Goal: Information Seeking & Learning: Learn about a topic

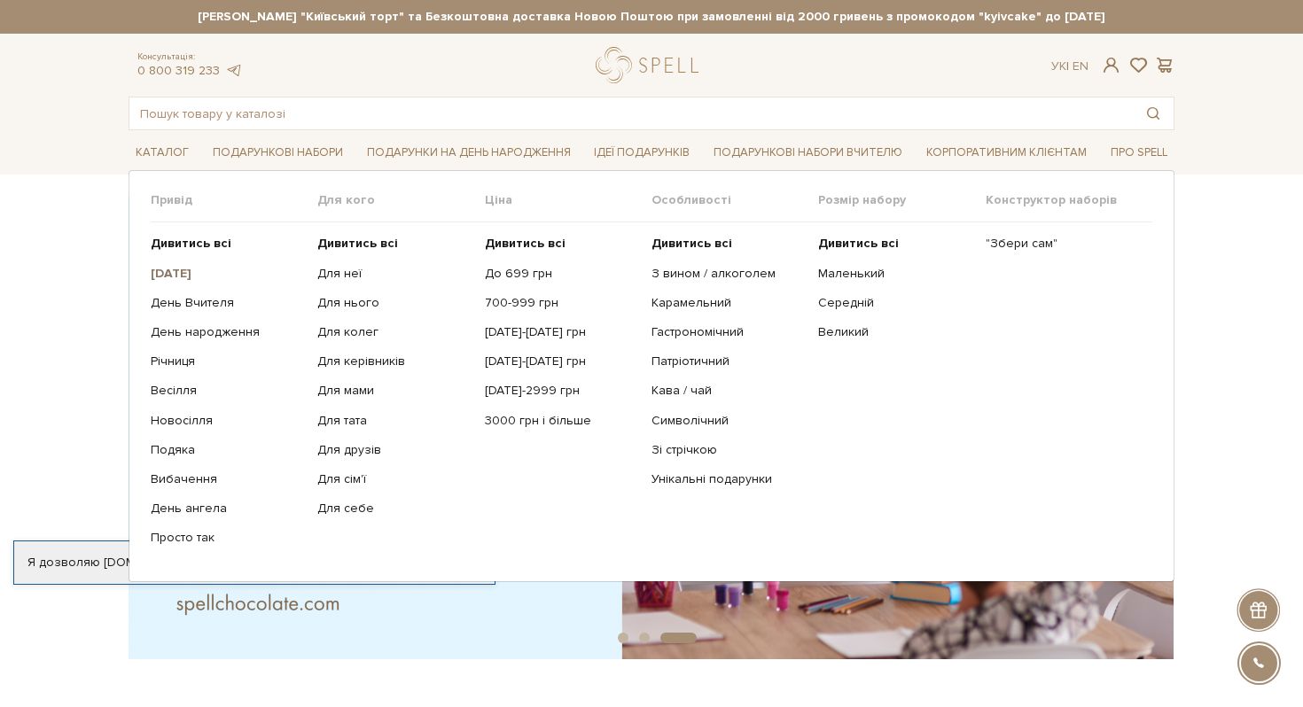
click at [191, 266] on b "[DATE]" at bounding box center [171, 273] width 41 height 15
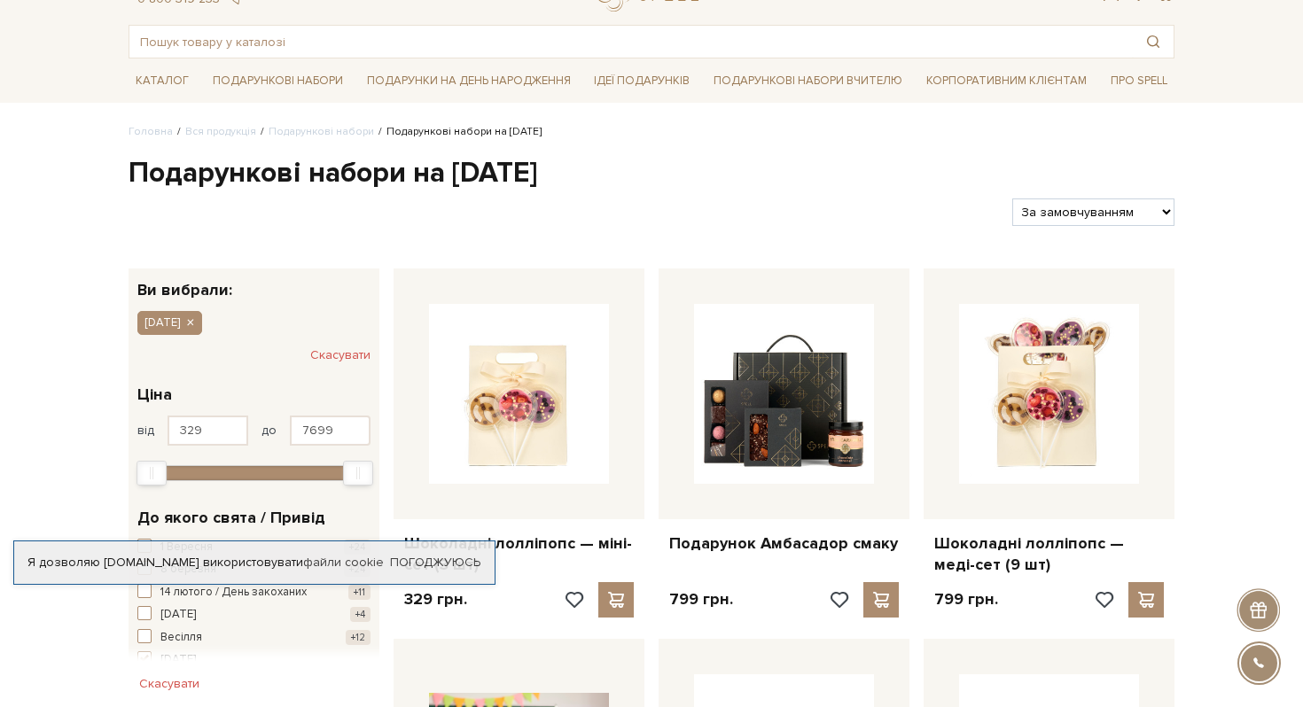
scroll to position [81, 0]
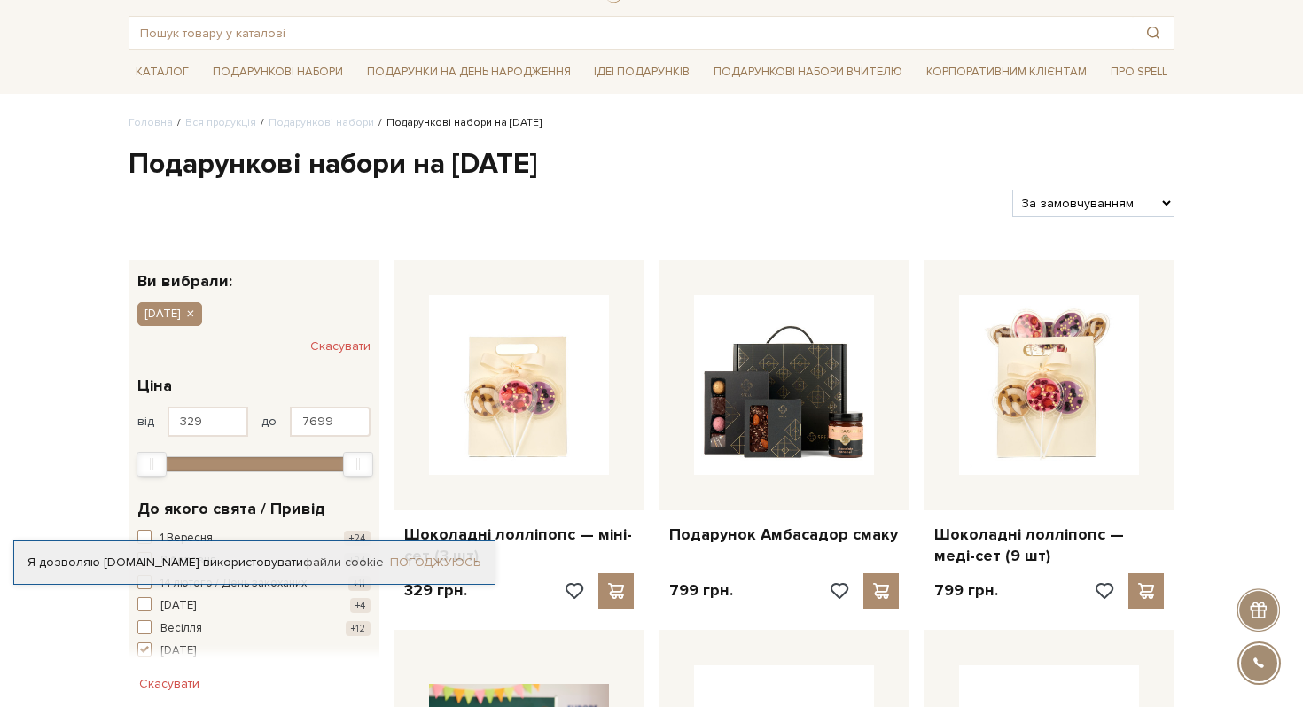
click at [444, 563] on link "Погоджуюсь" at bounding box center [435, 563] width 90 height 16
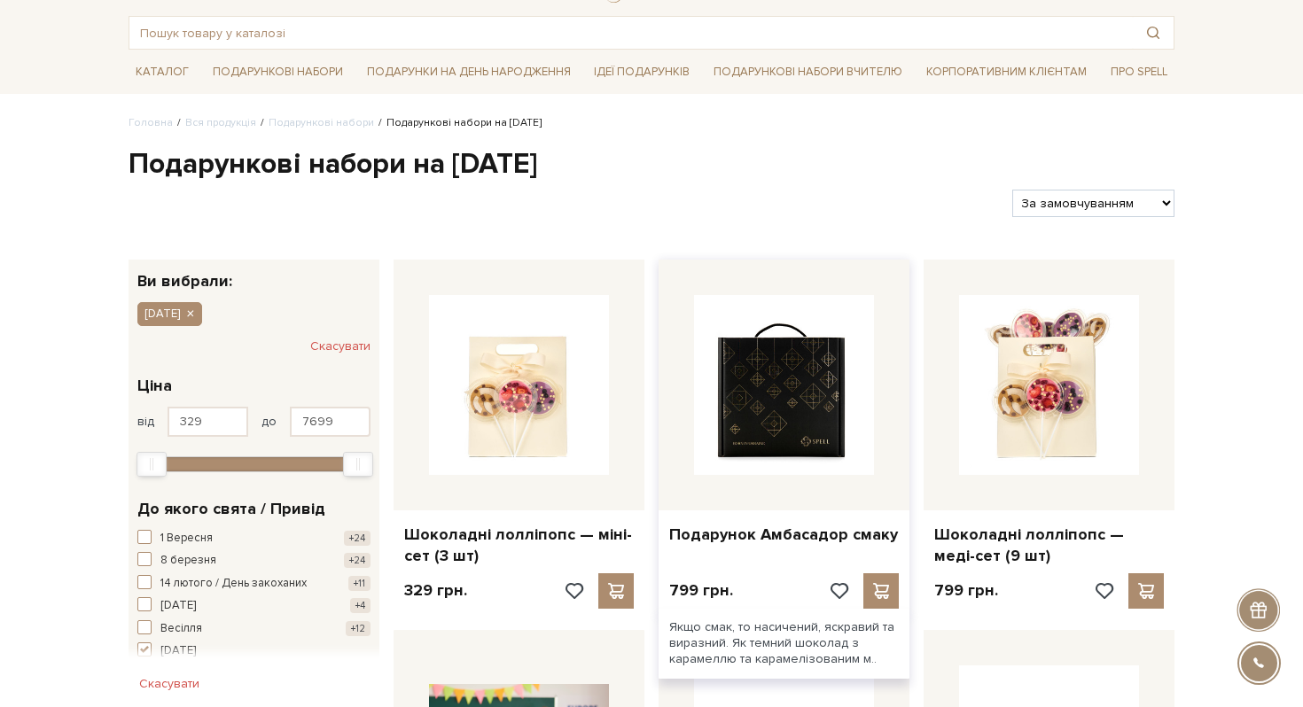
click at [759, 376] on img at bounding box center [784, 385] width 180 height 180
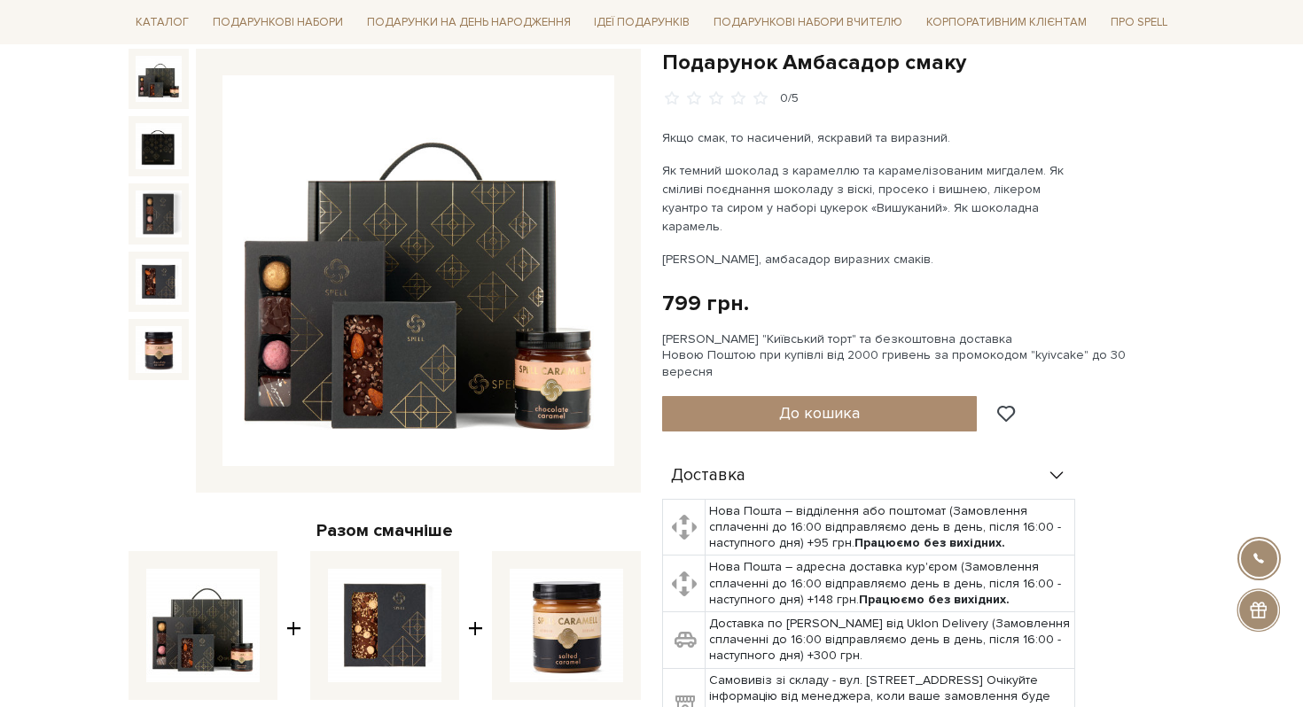
scroll to position [131, 0]
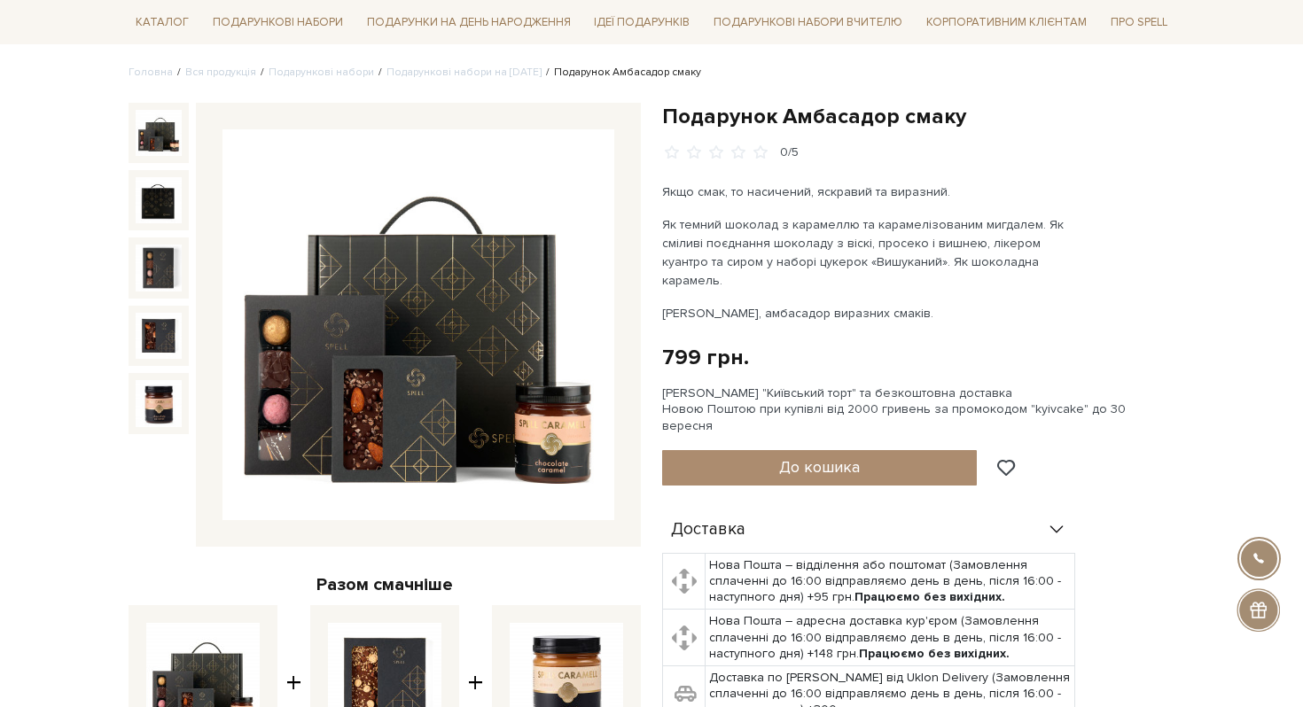
click at [408, 322] on img at bounding box center [418, 325] width 392 height 392
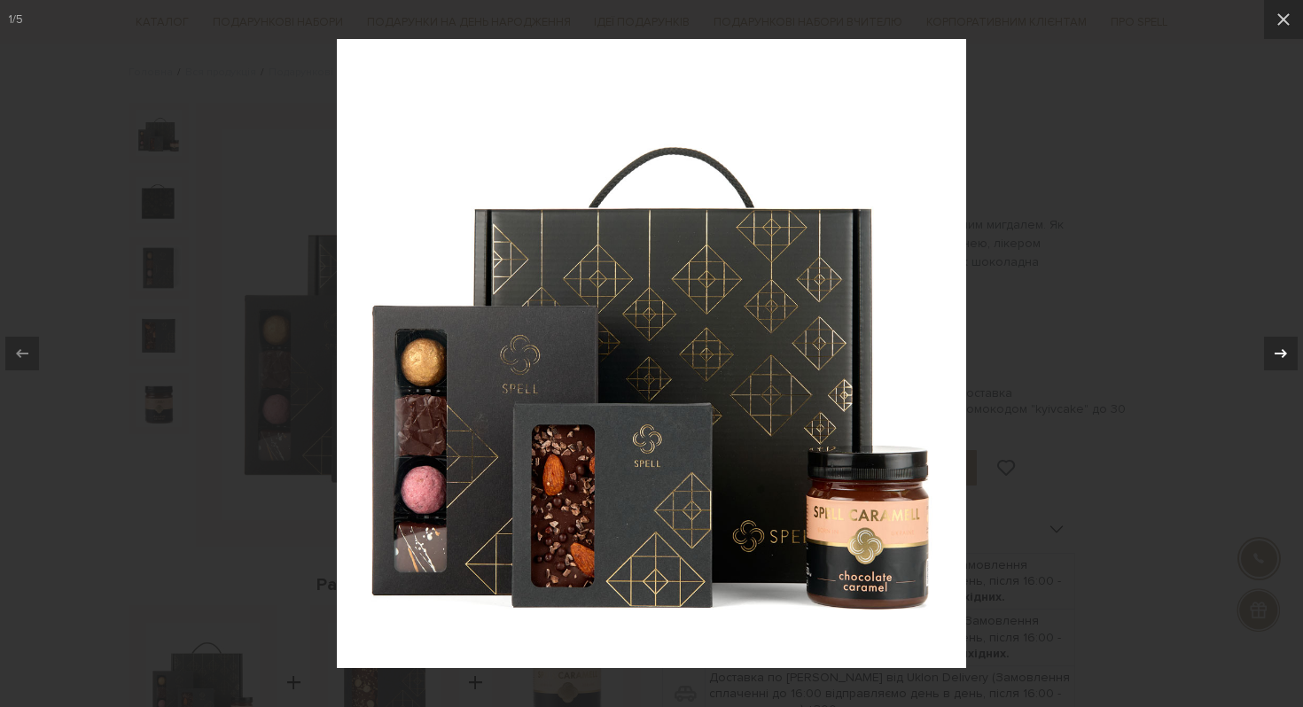
click at [1277, 351] on icon at bounding box center [1280, 353] width 21 height 21
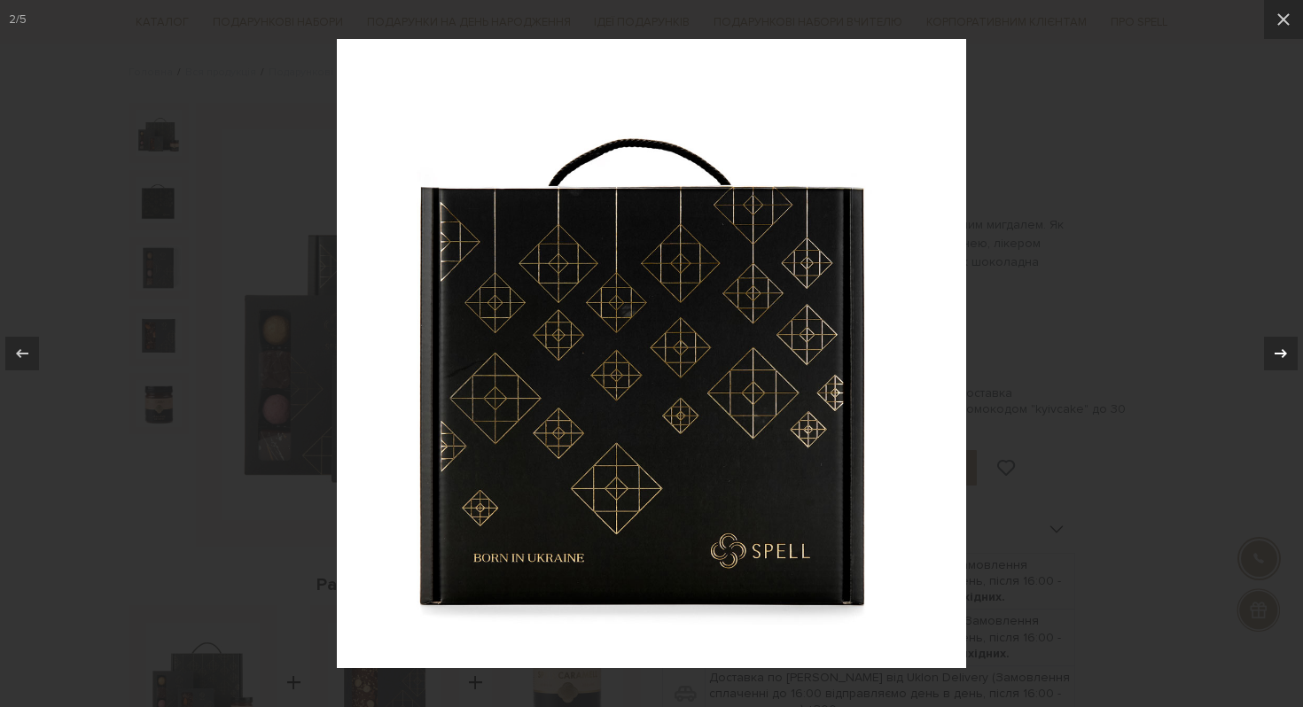
click at [1277, 351] on icon at bounding box center [1280, 353] width 21 height 21
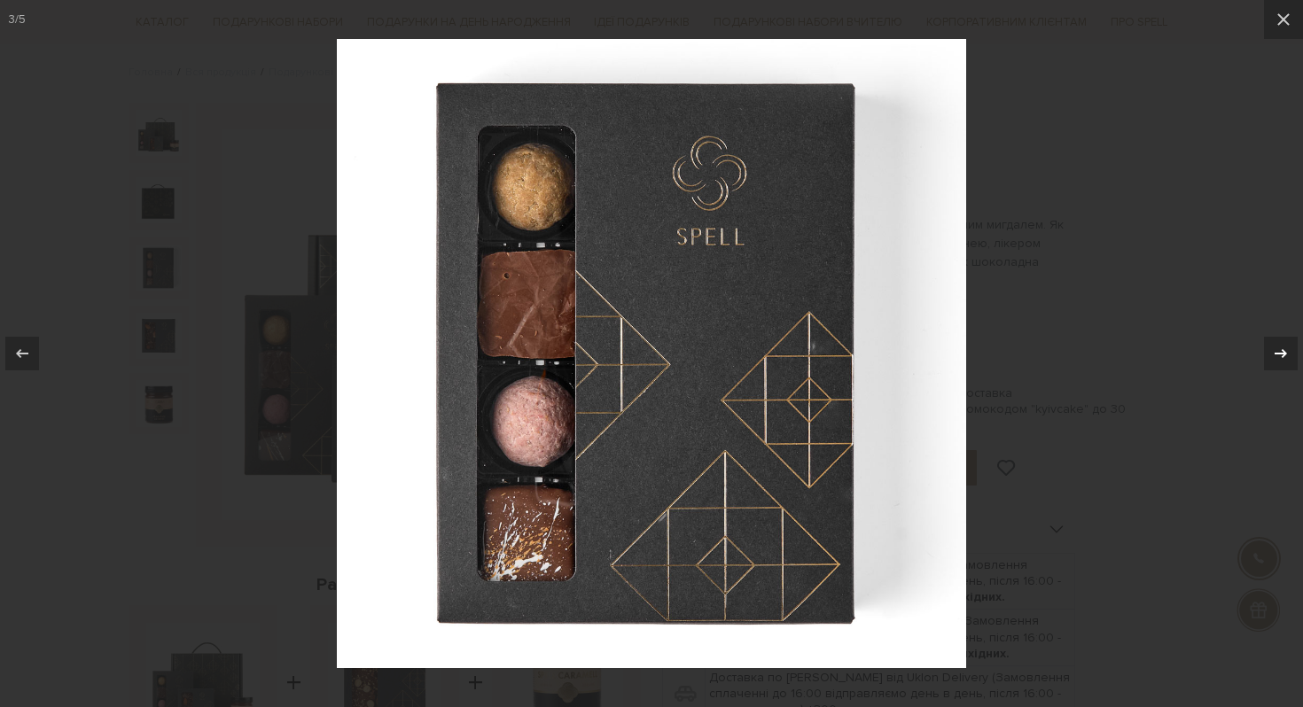
click at [1277, 351] on icon at bounding box center [1280, 353] width 21 height 21
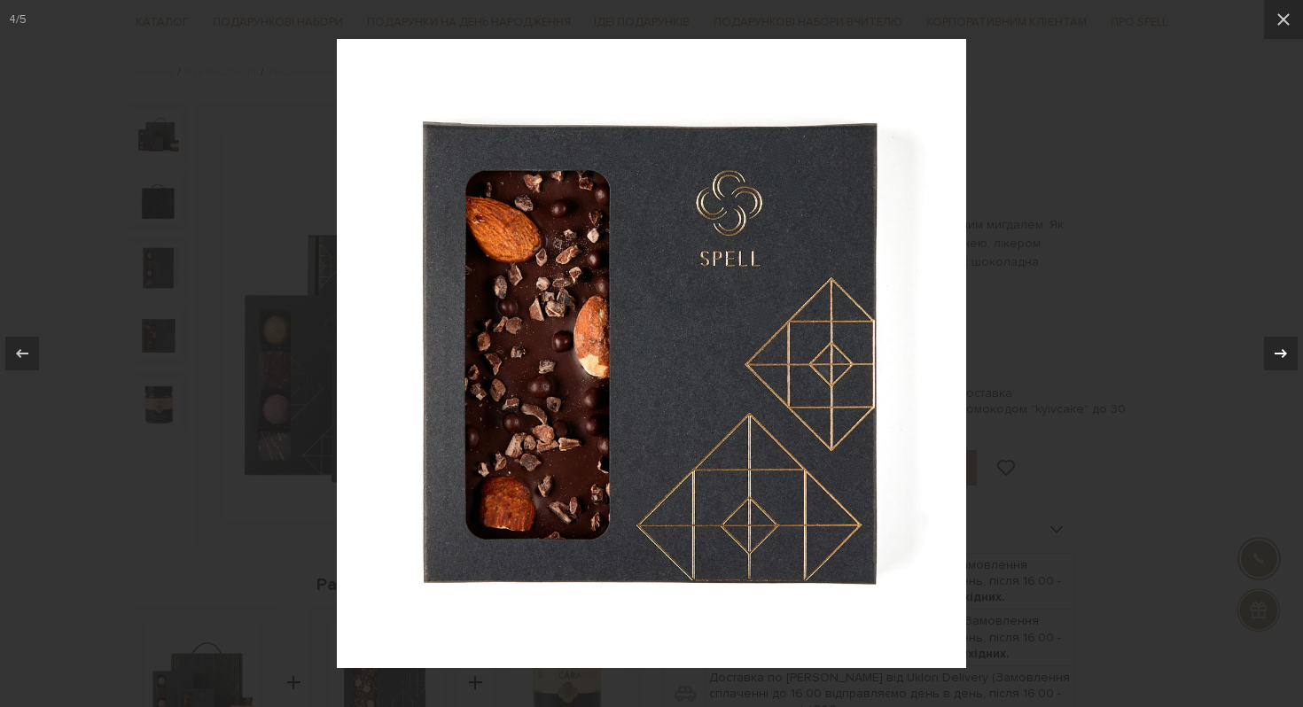
click at [1277, 351] on icon at bounding box center [1280, 353] width 21 height 21
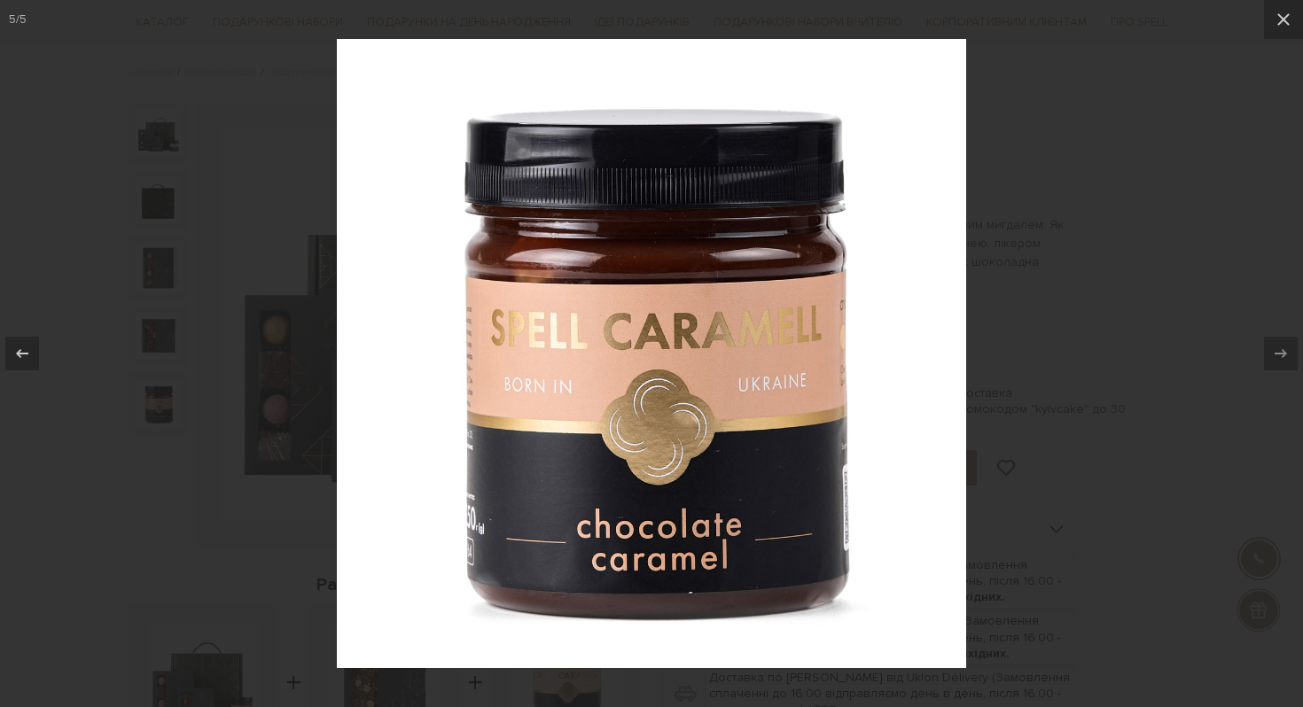
click at [1160, 378] on div at bounding box center [651, 353] width 1303 height 707
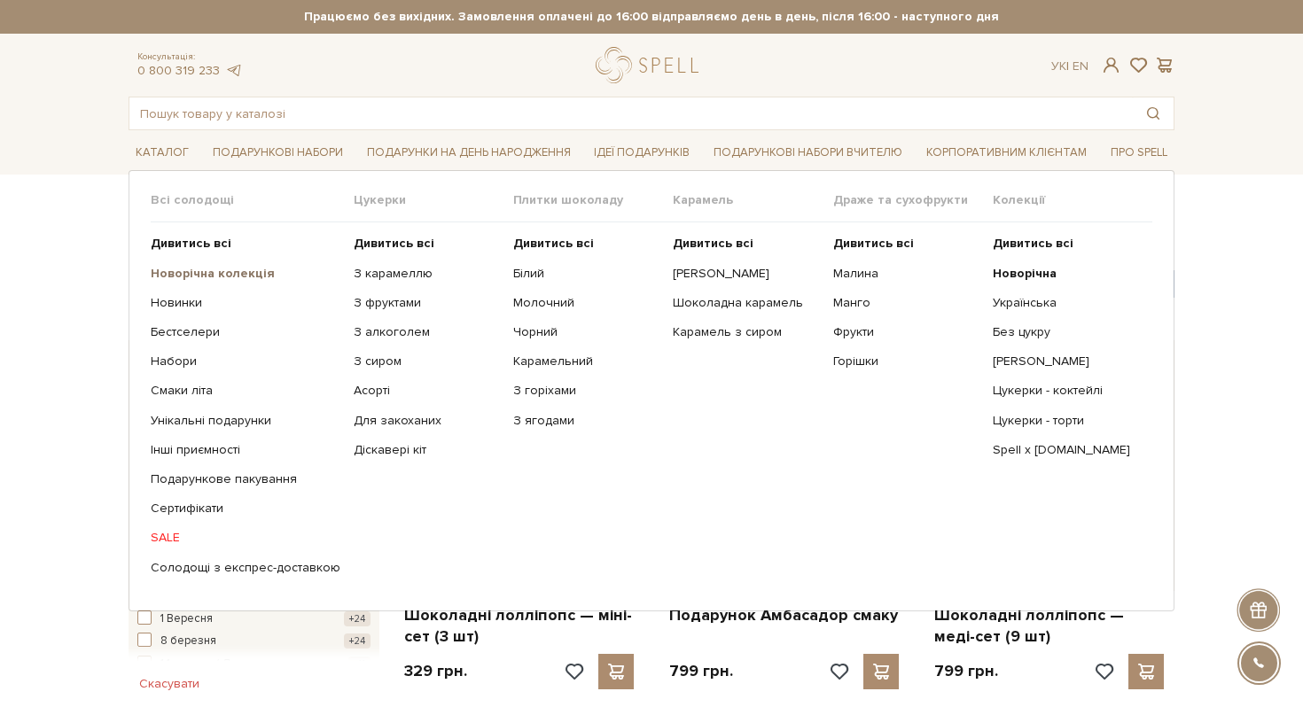
click at [184, 280] on b "Новорічна колекція" at bounding box center [213, 273] width 124 height 15
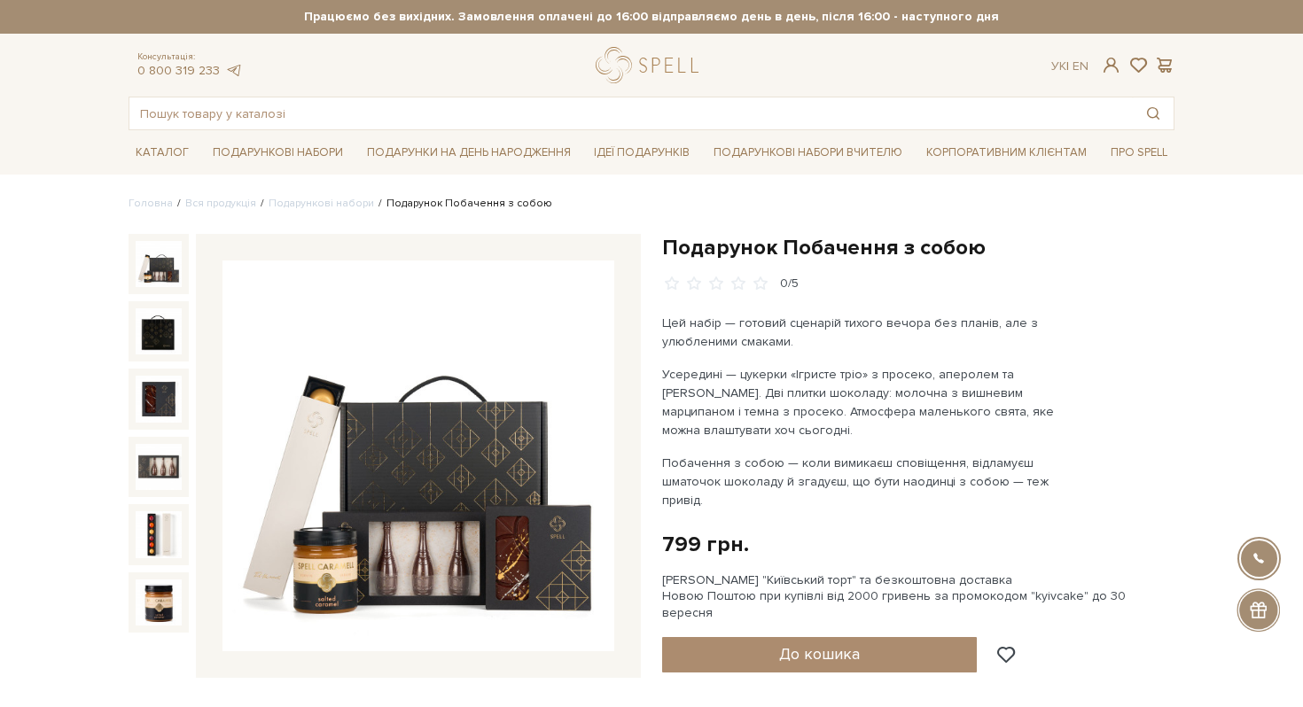
click at [479, 447] on img at bounding box center [418, 457] width 392 height 392
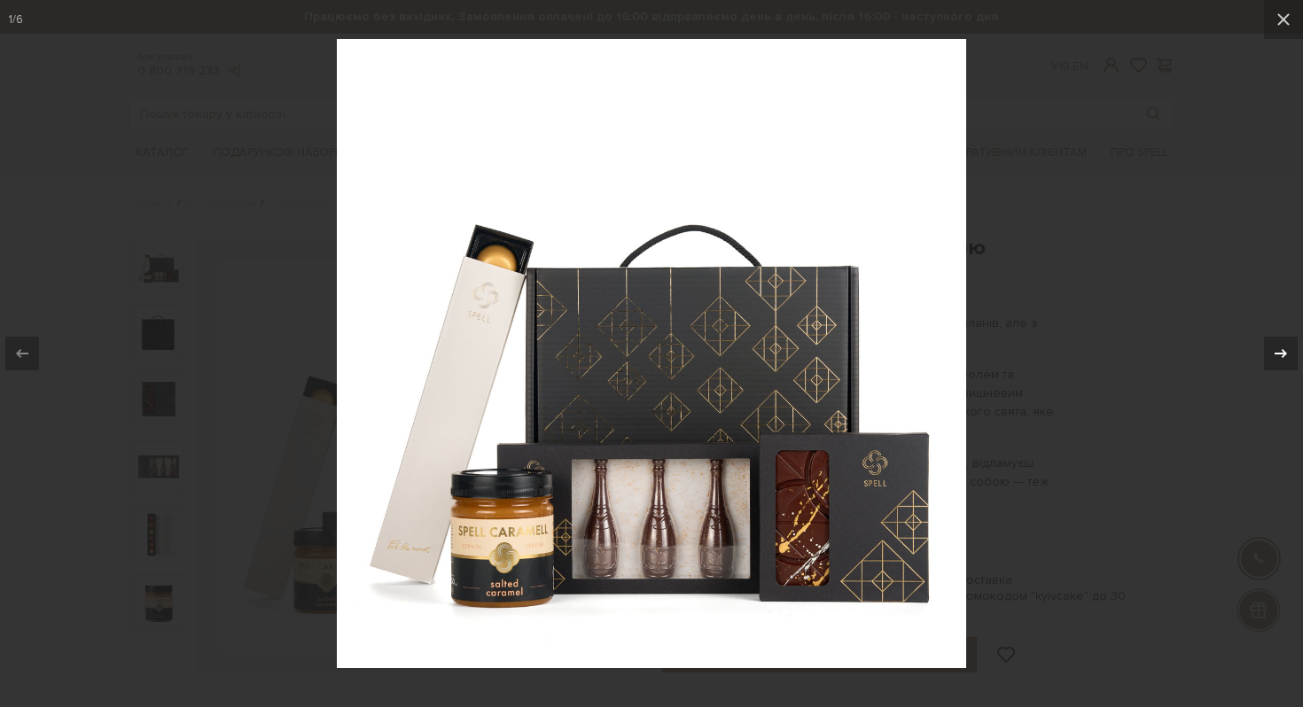
click at [1273, 361] on icon at bounding box center [1280, 353] width 21 height 21
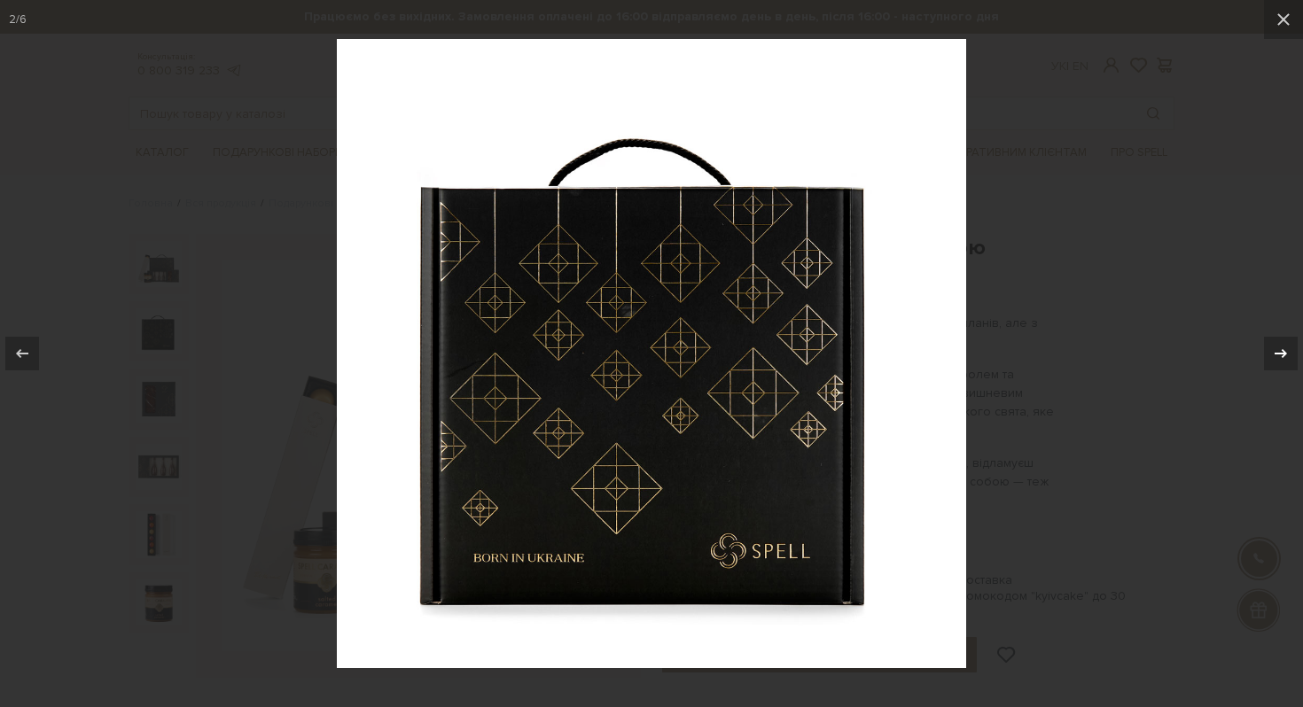
click at [1273, 361] on icon at bounding box center [1280, 353] width 21 height 21
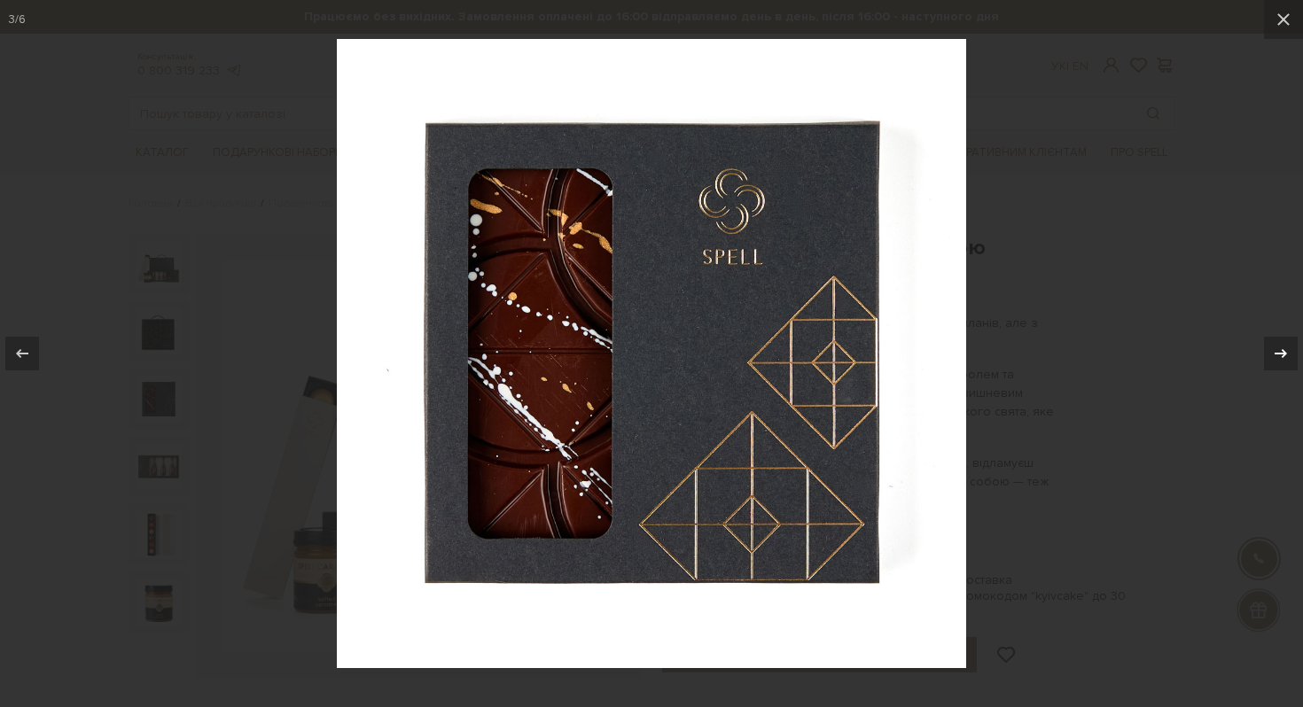
click at [1273, 361] on icon at bounding box center [1280, 353] width 21 height 21
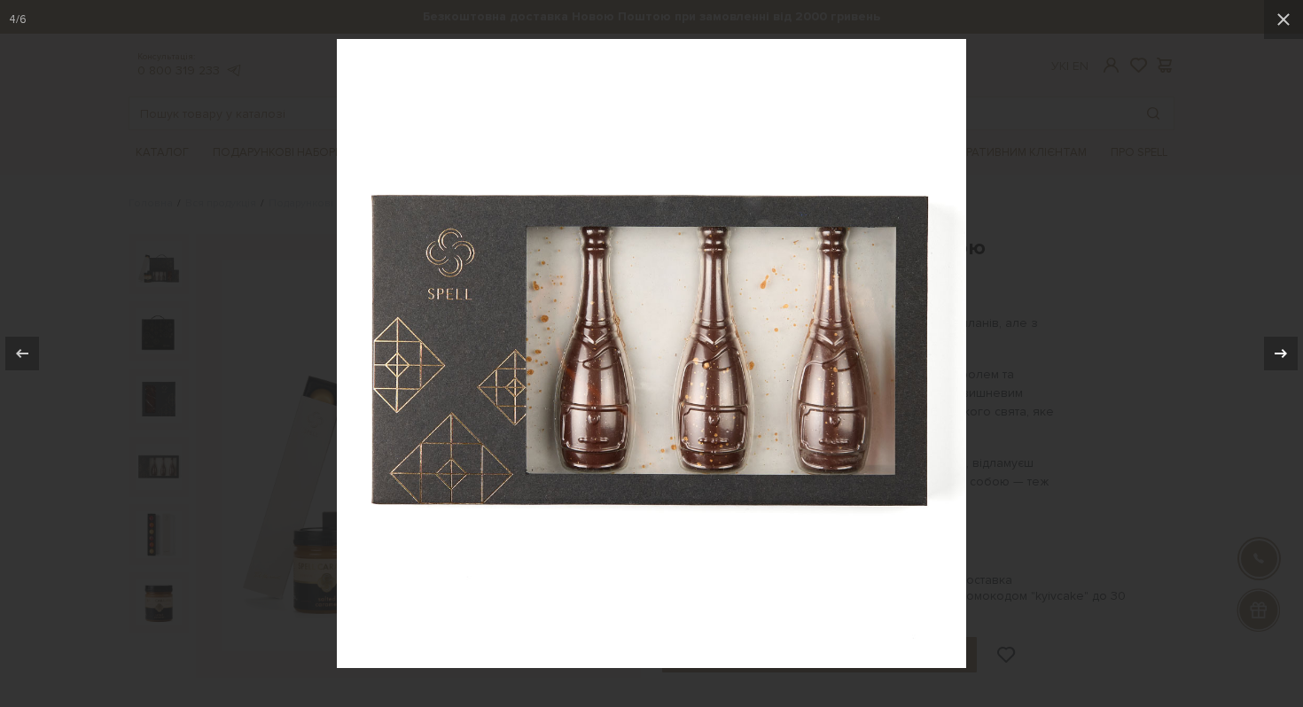
click at [1273, 361] on icon at bounding box center [1280, 353] width 21 height 21
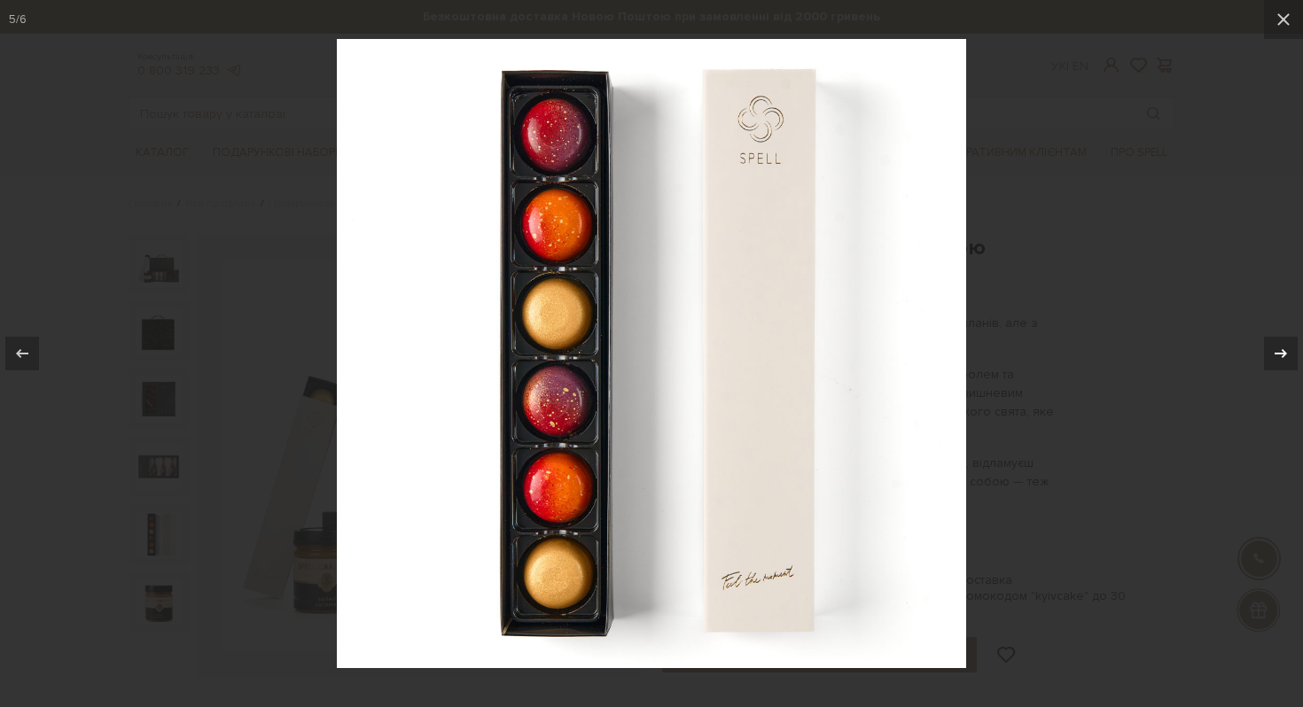
click at [1273, 361] on icon at bounding box center [1280, 353] width 21 height 21
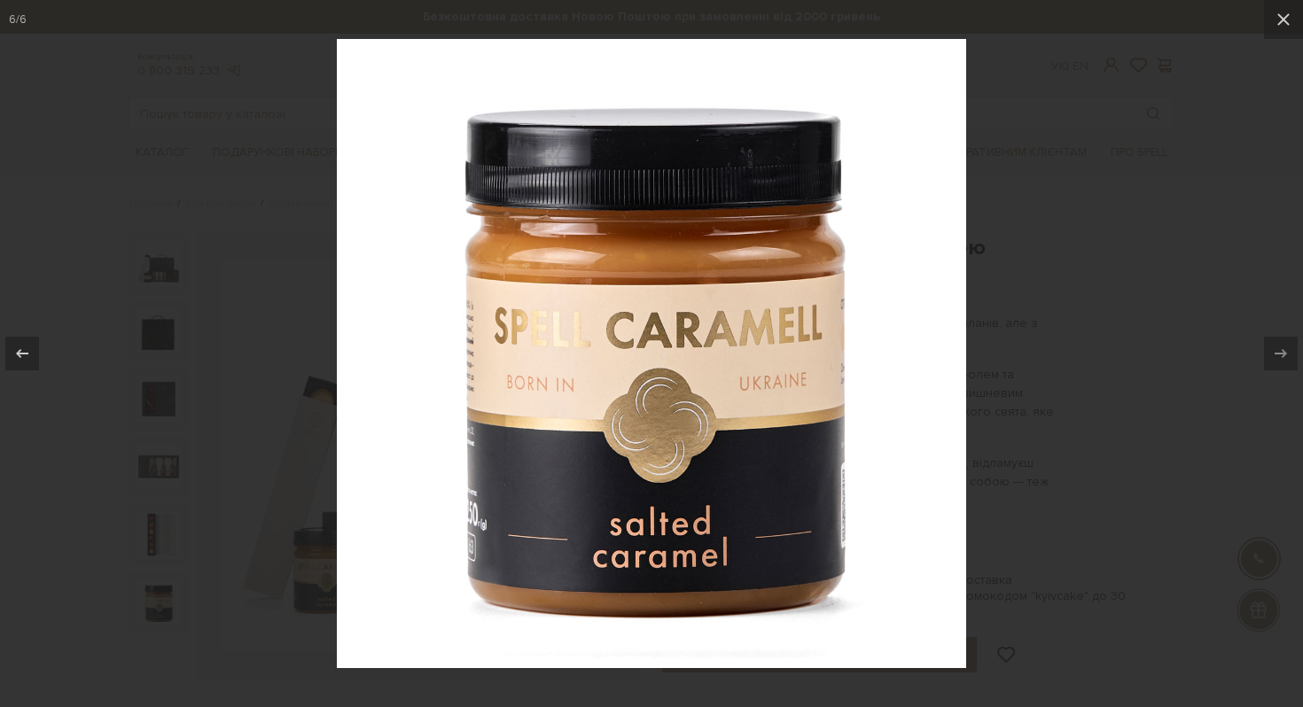
click at [1204, 222] on div at bounding box center [651, 353] width 1303 height 707
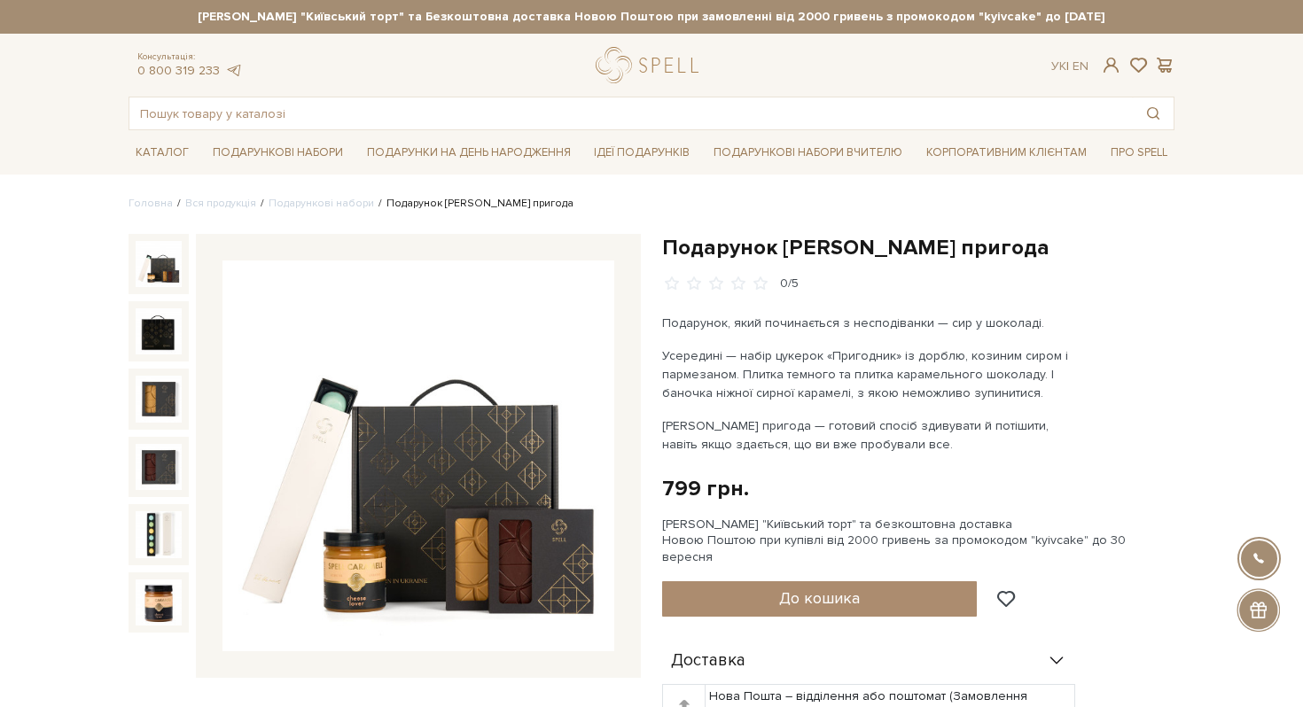
click at [530, 469] on img at bounding box center [418, 457] width 392 height 392
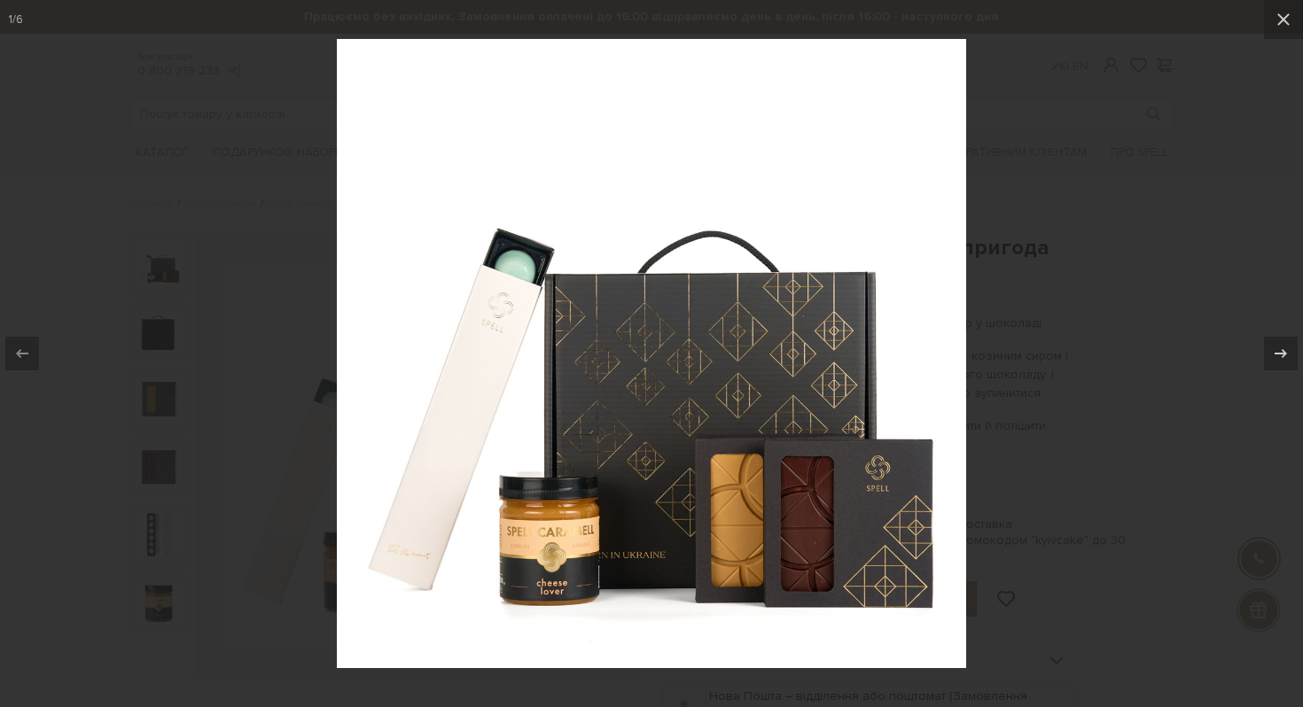
click at [1165, 221] on div at bounding box center [651, 353] width 1303 height 707
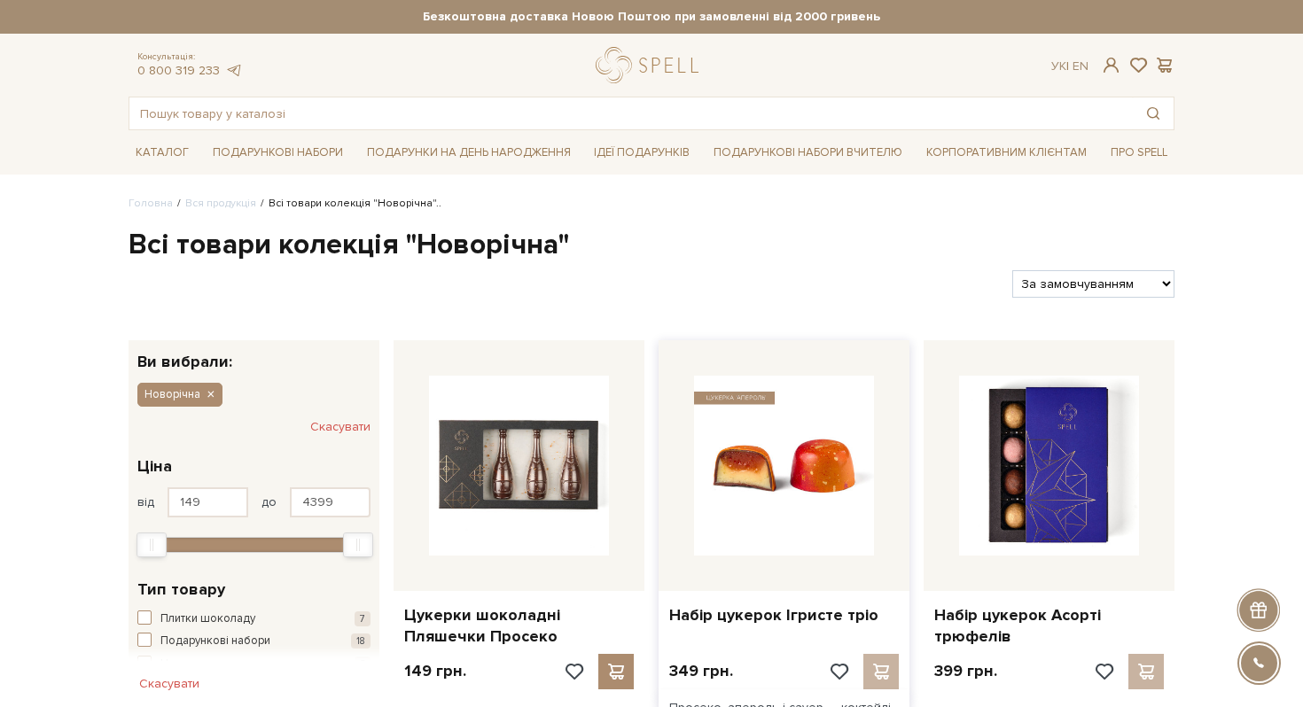
click at [793, 432] on img at bounding box center [784, 466] width 180 height 180
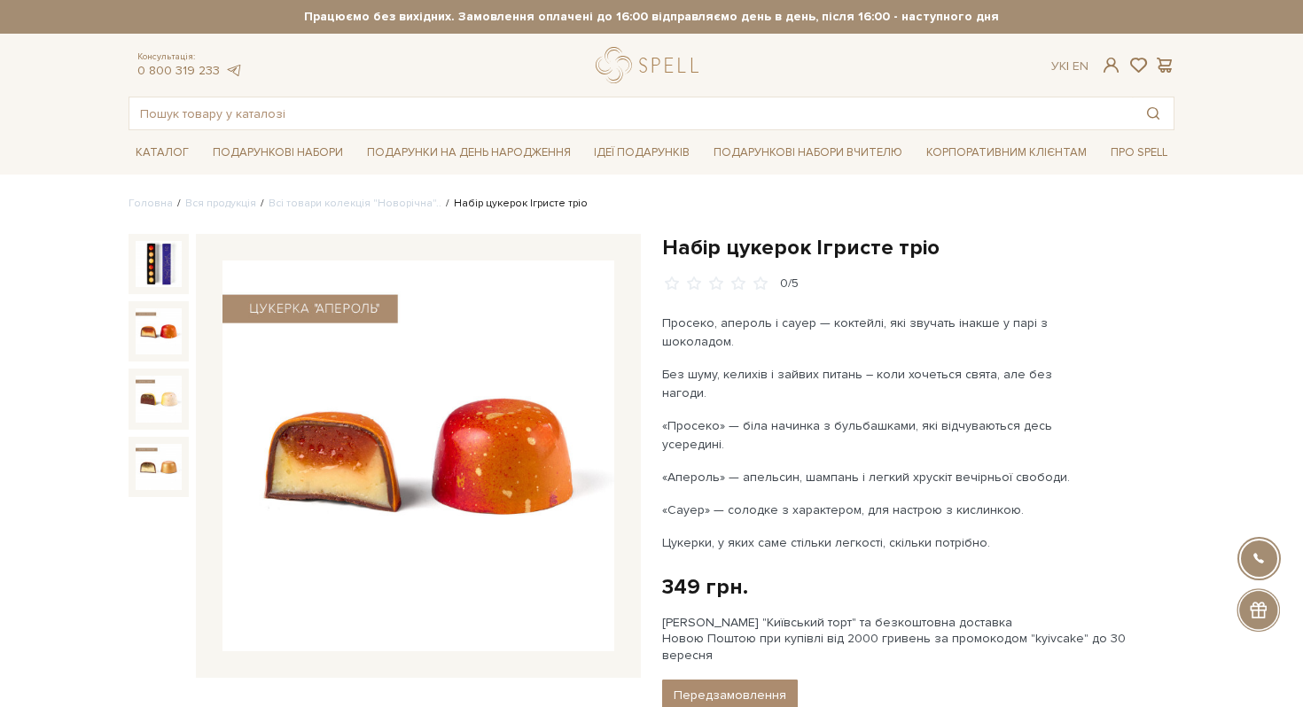
click at [153, 315] on img at bounding box center [159, 331] width 46 height 46
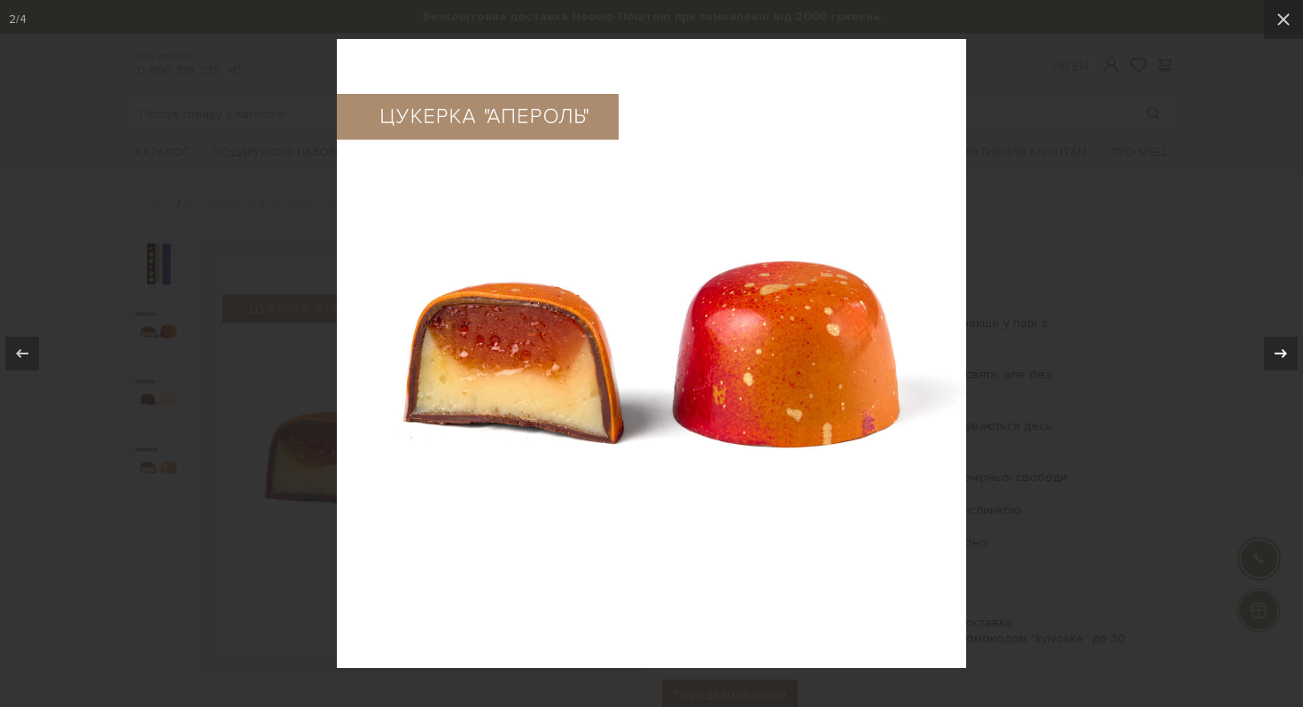
click at [1270, 355] on icon at bounding box center [1280, 353] width 21 height 21
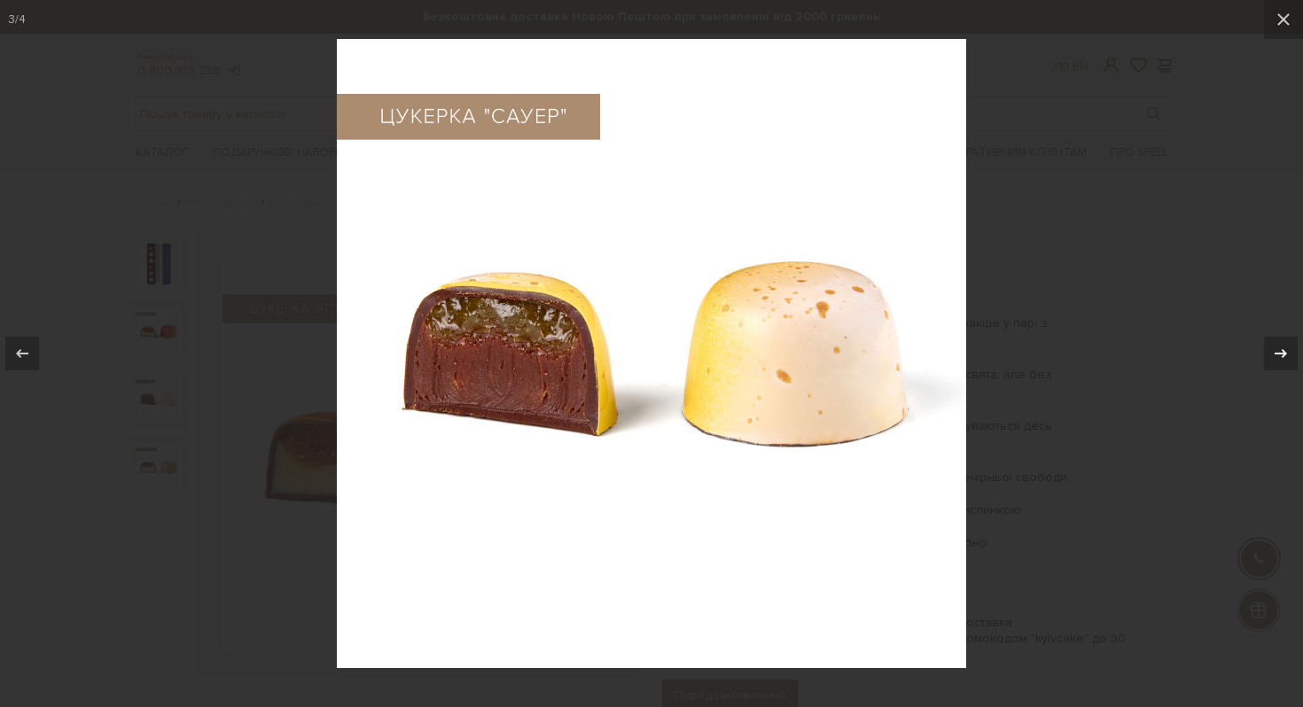
click at [1270, 355] on icon at bounding box center [1280, 353] width 21 height 21
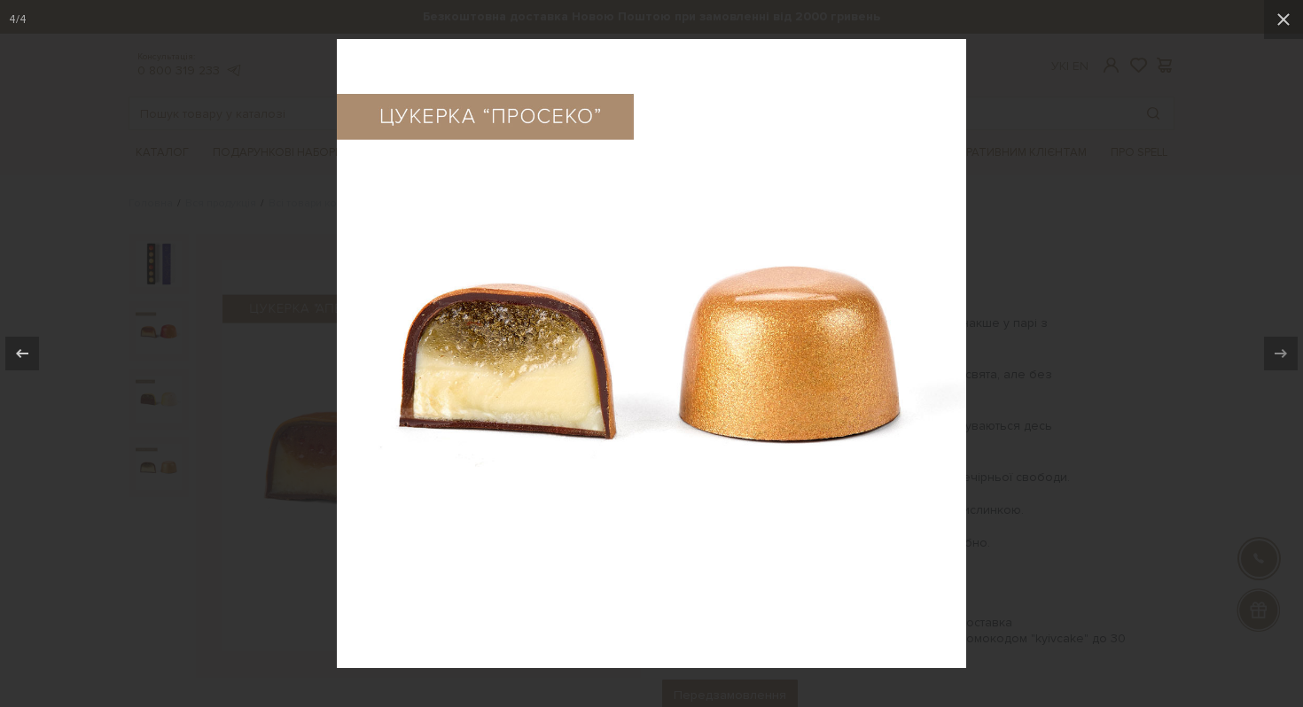
click at [1187, 208] on div at bounding box center [651, 353] width 1303 height 707
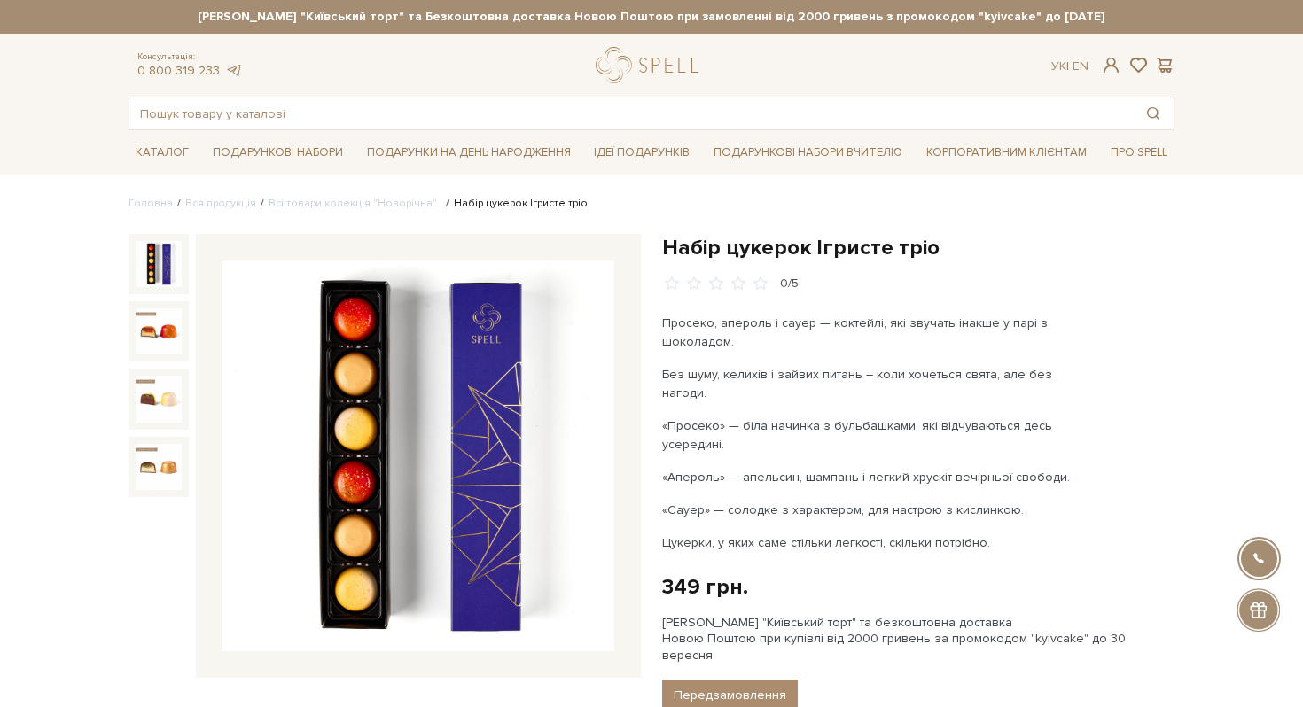
click at [174, 259] on img at bounding box center [159, 264] width 46 height 46
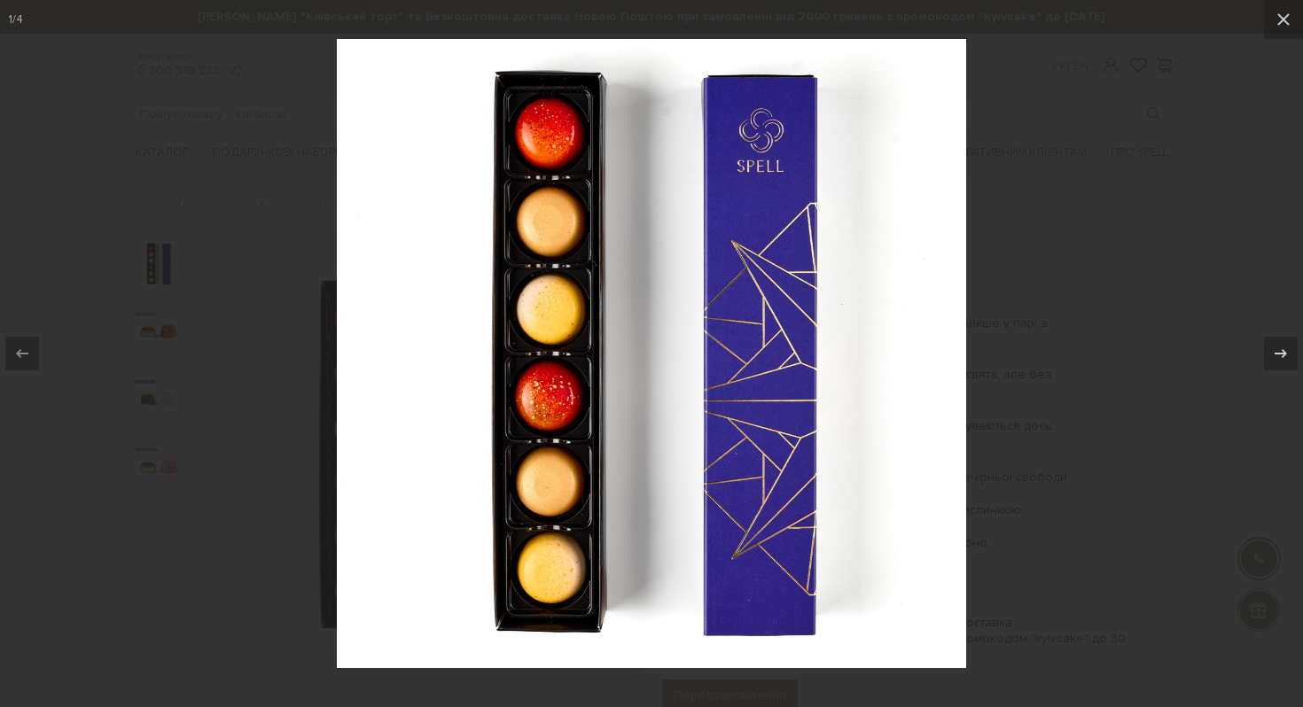
click at [1164, 181] on div at bounding box center [651, 353] width 1303 height 707
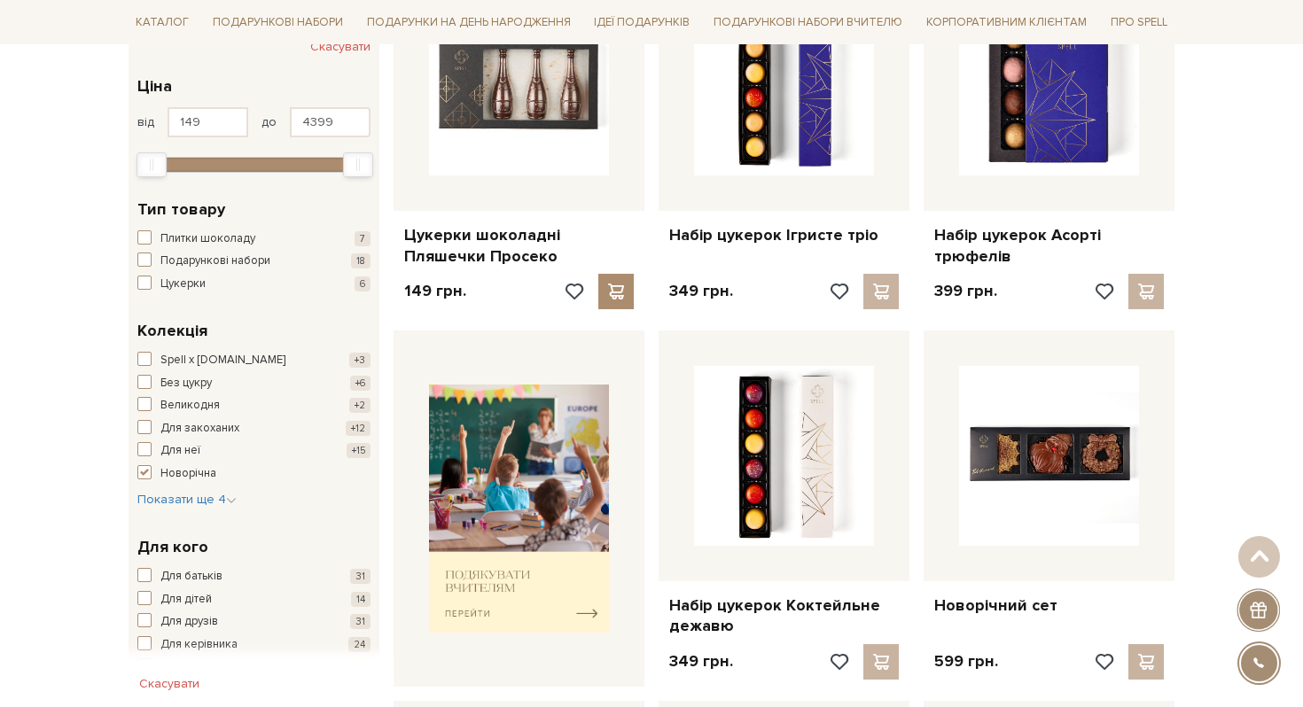
scroll to position [384, 0]
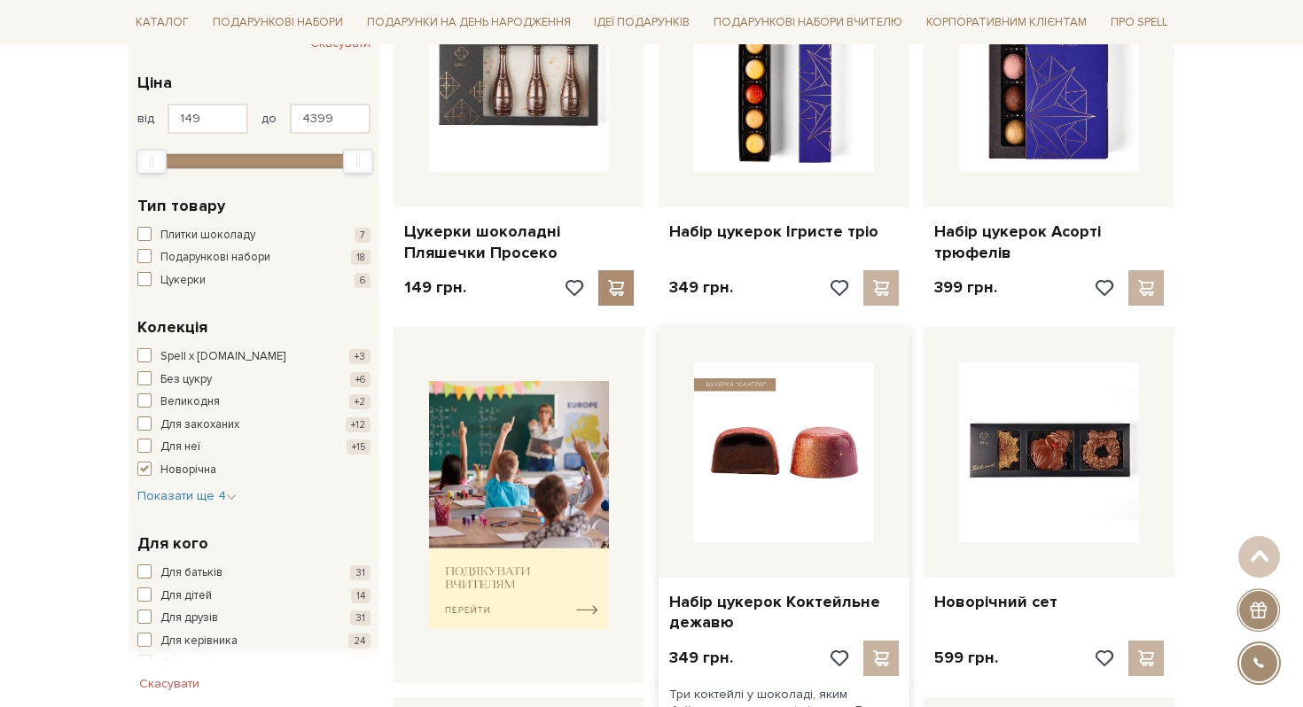
click at [849, 453] on img at bounding box center [784, 452] width 180 height 180
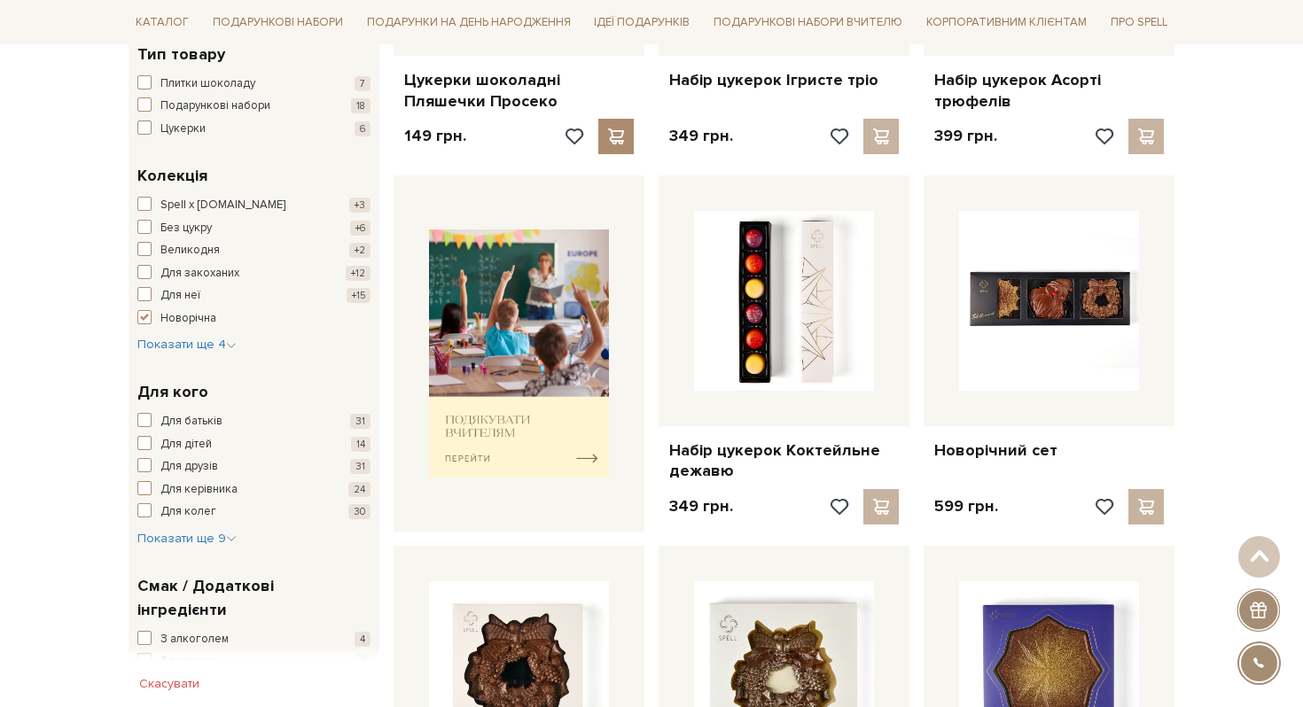
scroll to position [554, 0]
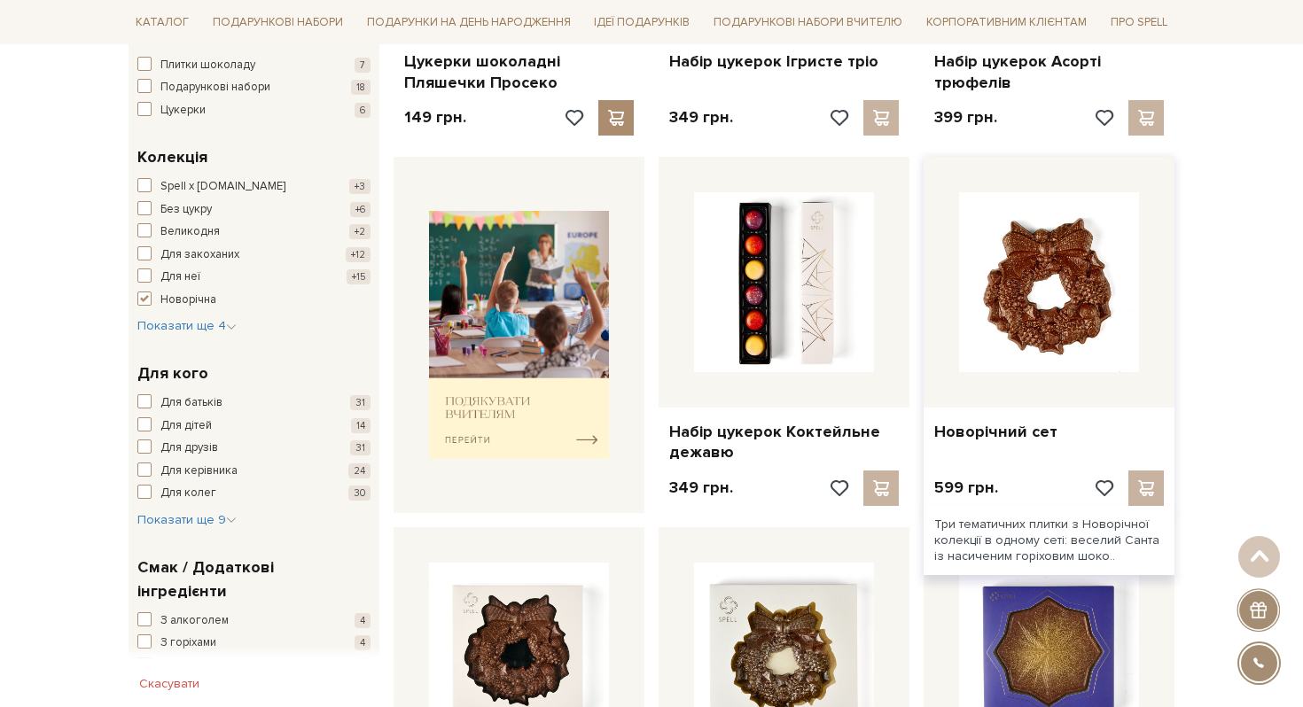
click at [1068, 278] on img at bounding box center [1049, 282] width 180 height 180
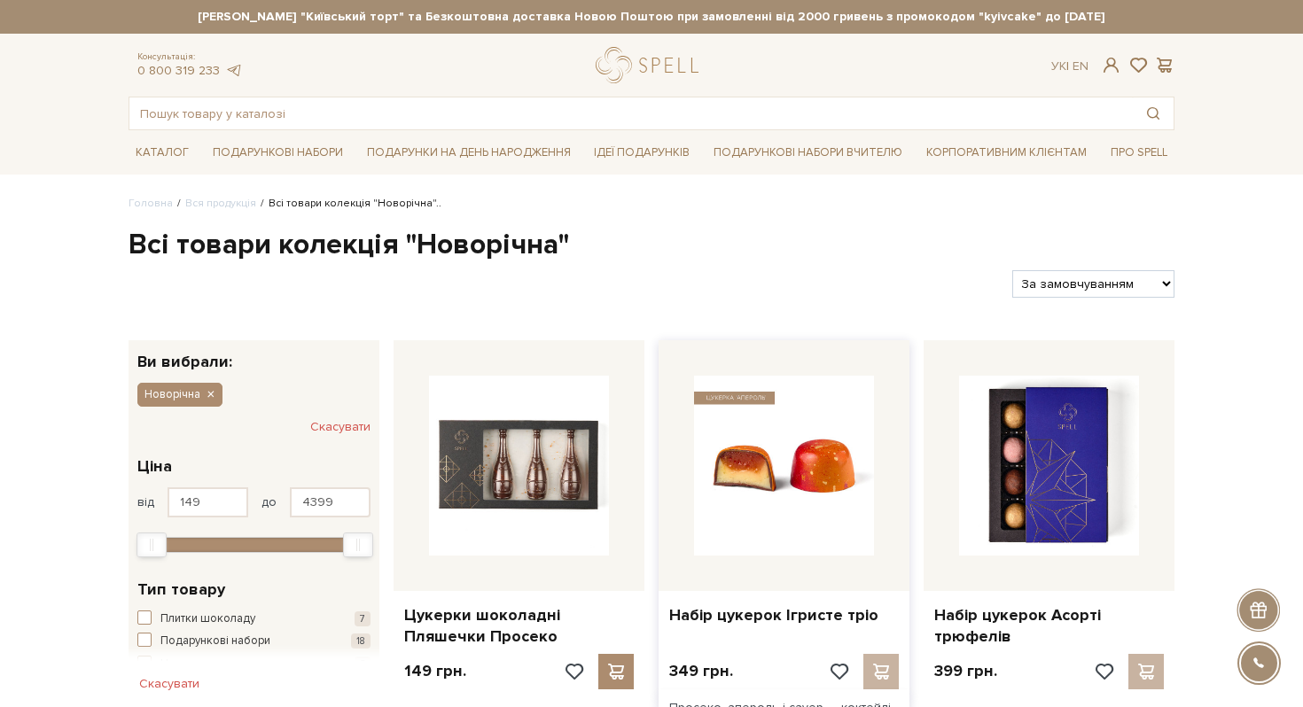
click at [774, 452] on img at bounding box center [784, 466] width 180 height 180
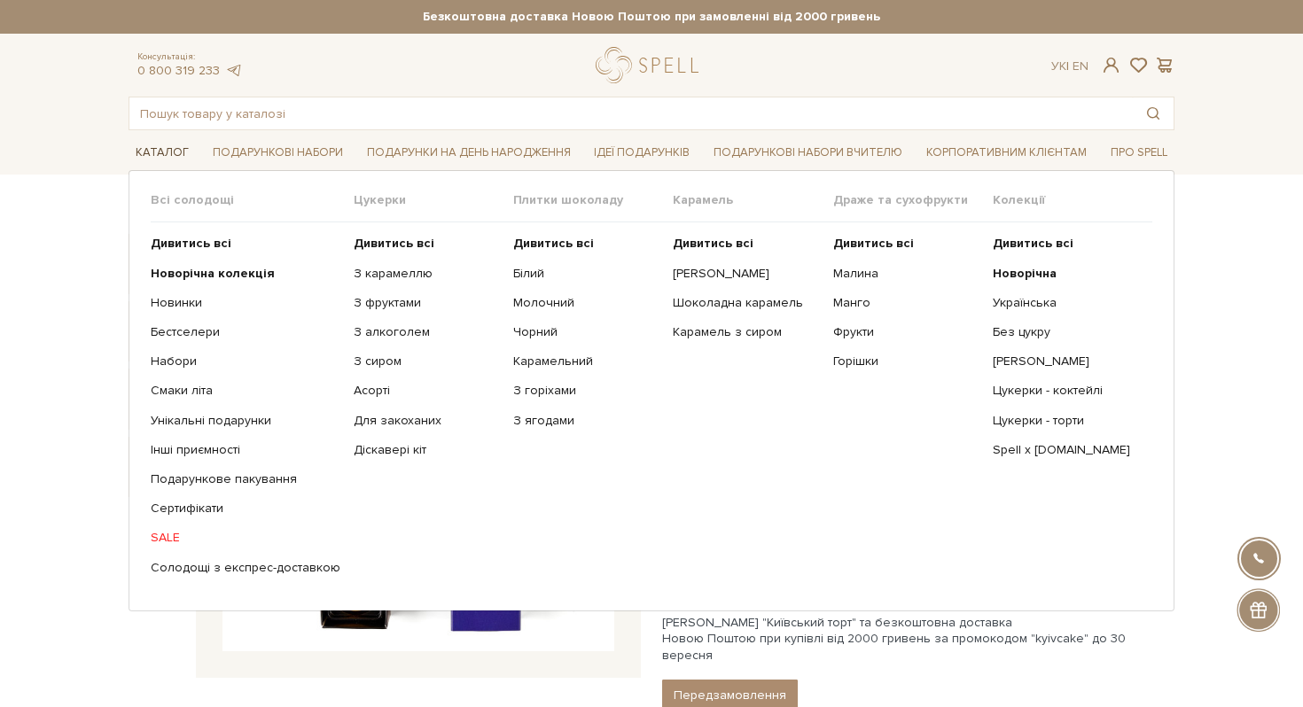
click at [166, 153] on link "Каталог" at bounding box center [161, 152] width 67 height 27
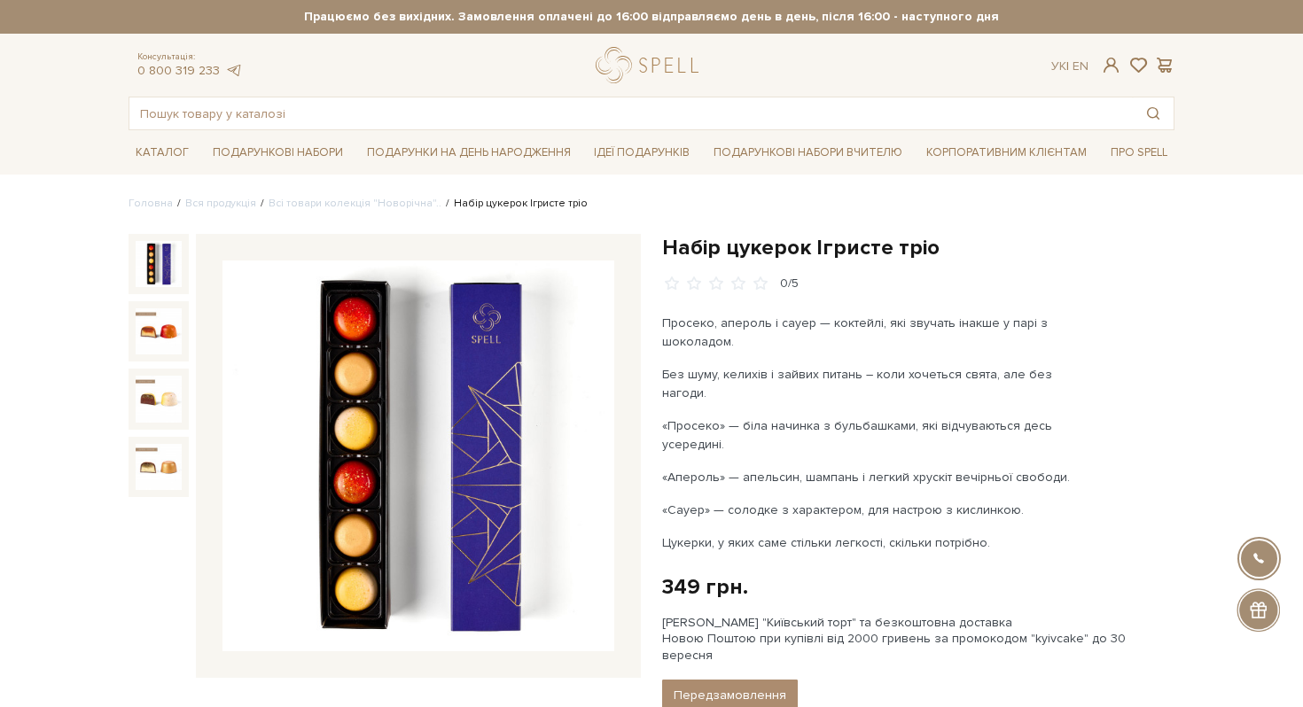
click at [830, 237] on h1 "Набір цукерок Ігристе тріо" at bounding box center [918, 247] width 512 height 27
copy div "Набір цукерок Ігристе тріо"
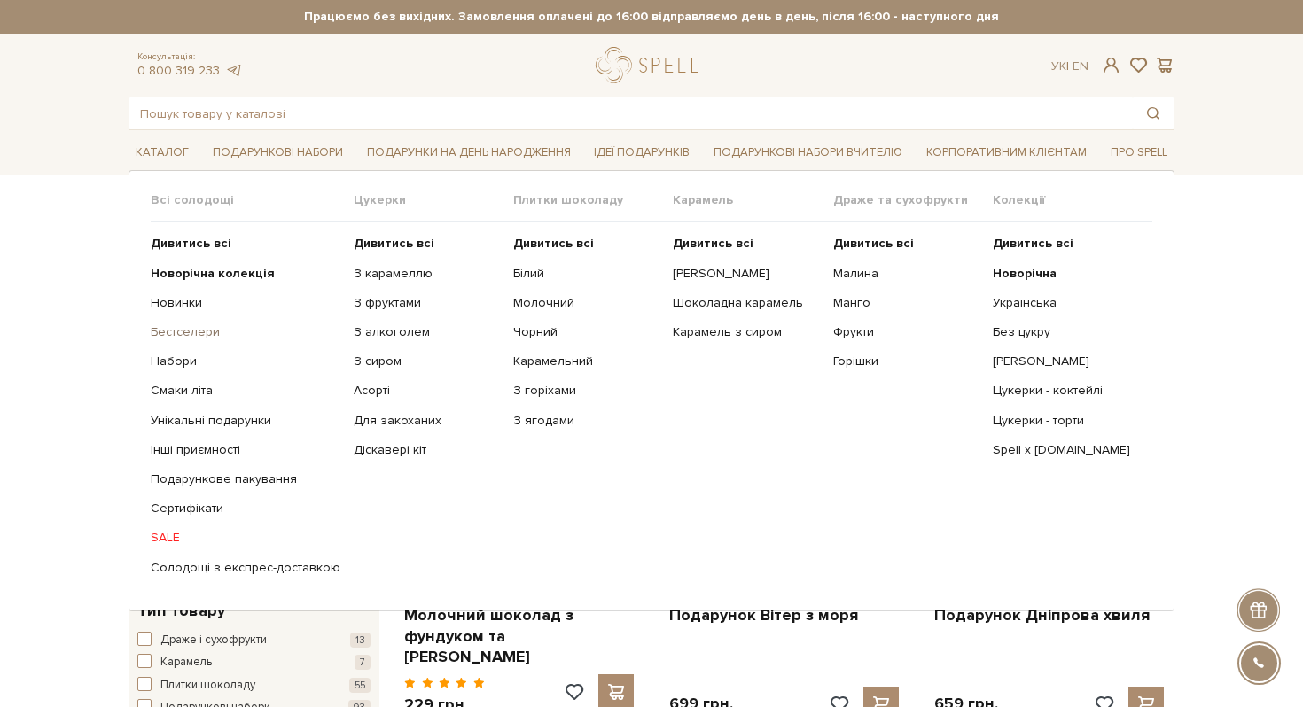
click at [194, 326] on link "Бестселери" at bounding box center [246, 332] width 190 height 16
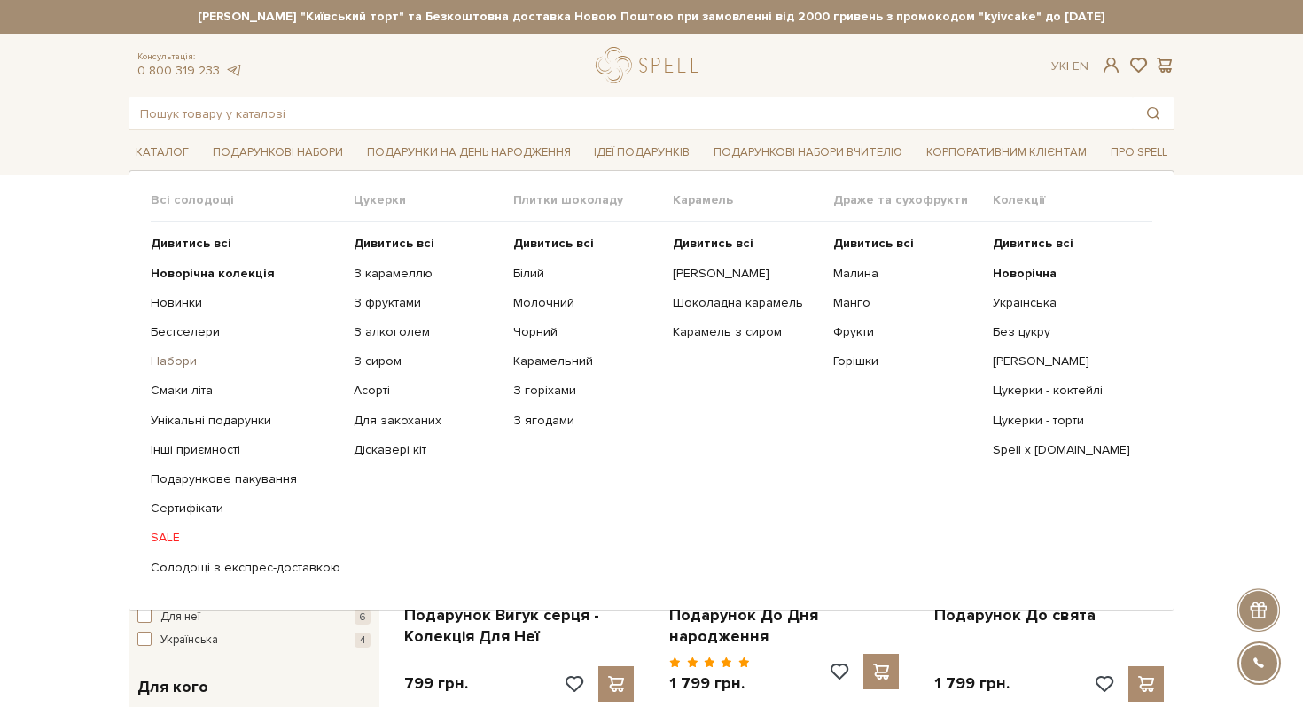
click at [175, 366] on link "Набори" at bounding box center [246, 362] width 190 height 16
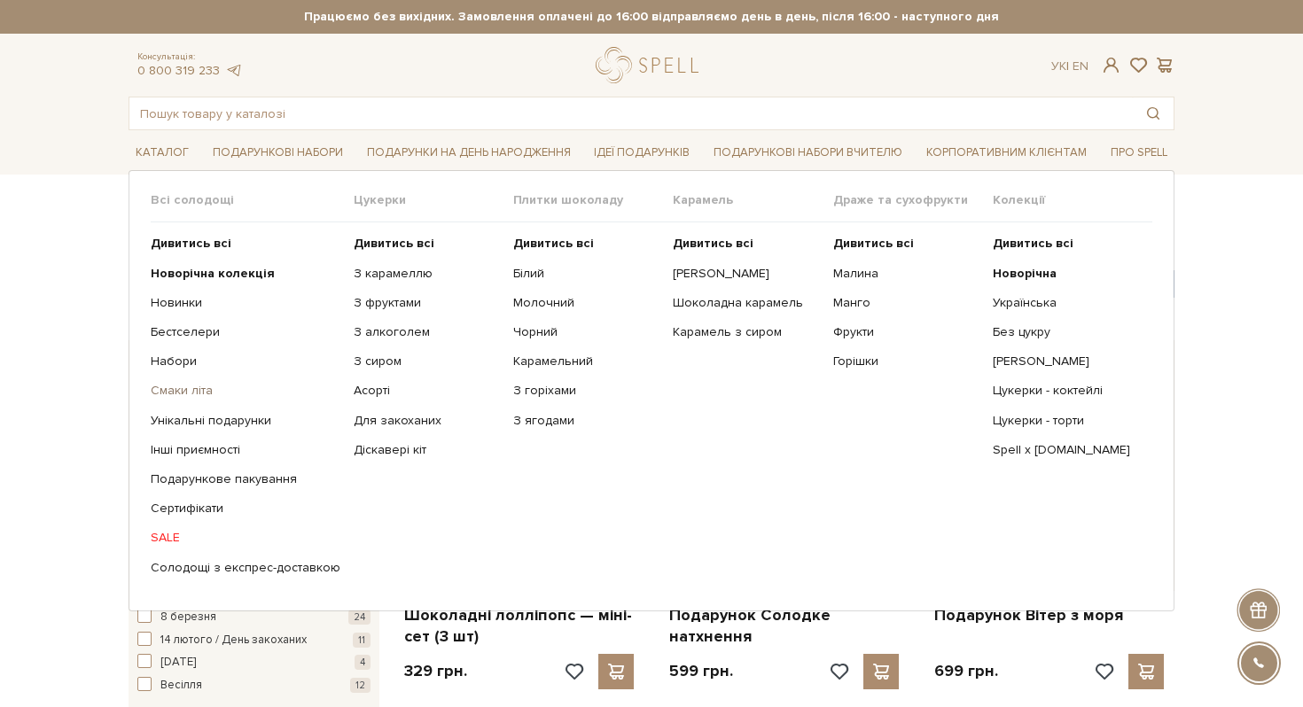
click at [172, 393] on link "Смаки літа" at bounding box center [246, 391] width 190 height 16
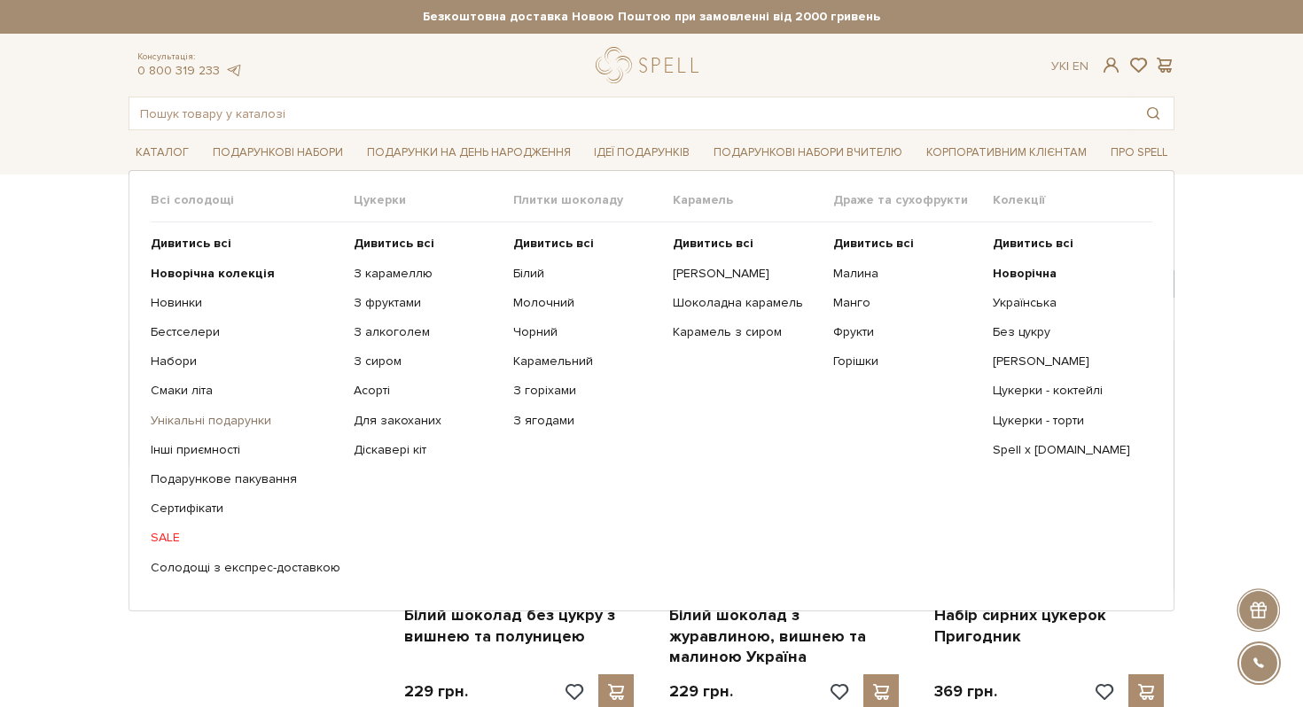
click at [184, 425] on link "Унікальні подарунки" at bounding box center [246, 421] width 190 height 16
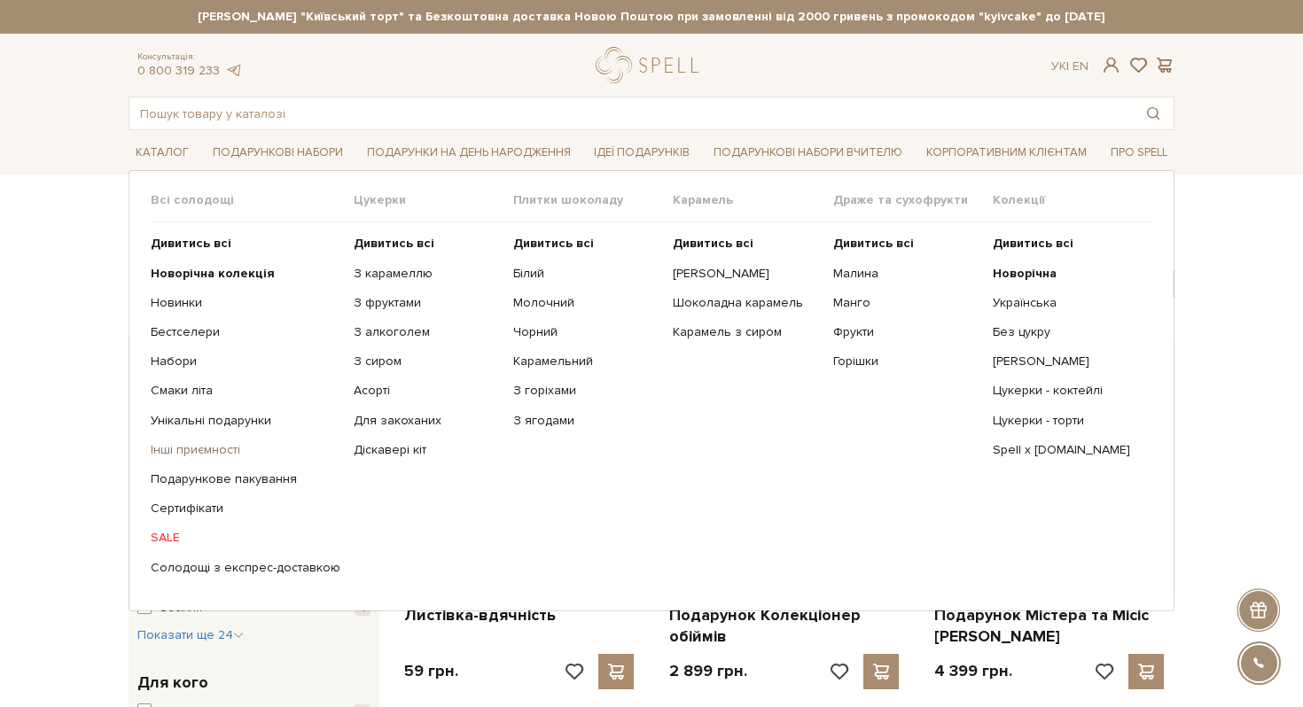
click at [176, 449] on link "Інші приємності" at bounding box center [246, 450] width 190 height 16
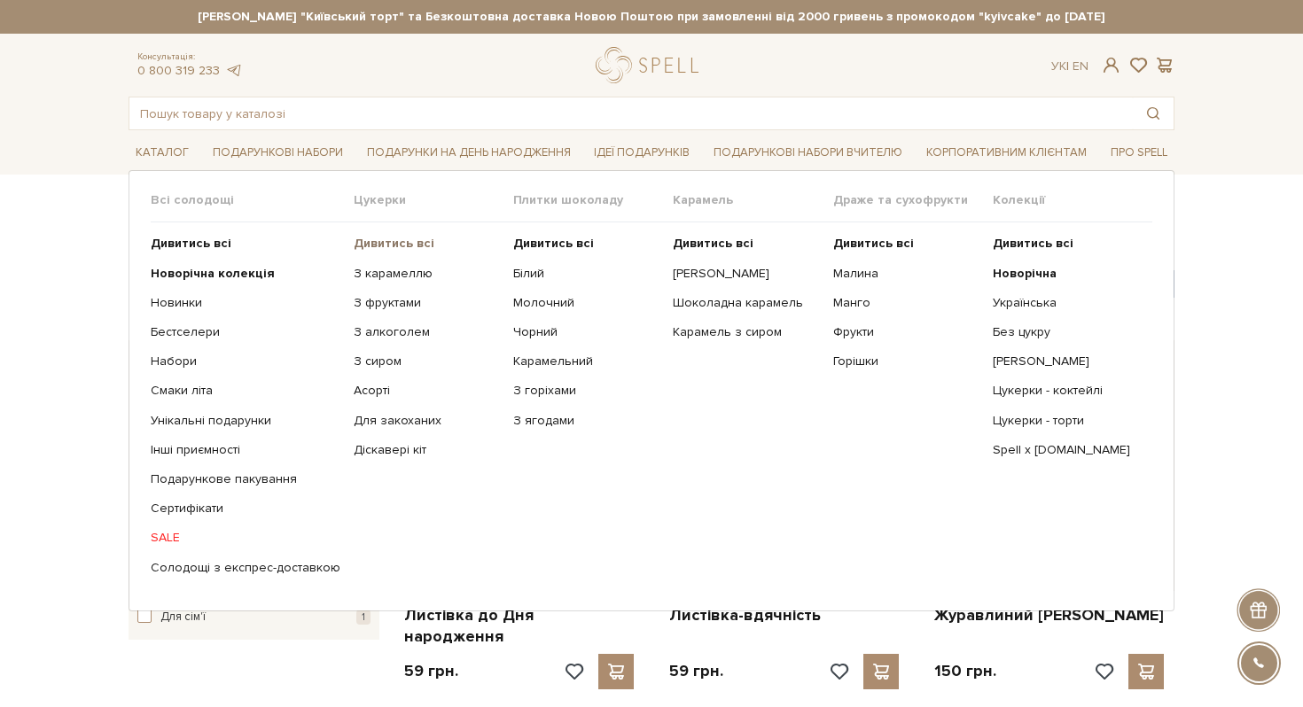
click at [376, 248] on b "Дивитись всі" at bounding box center [394, 243] width 81 height 15
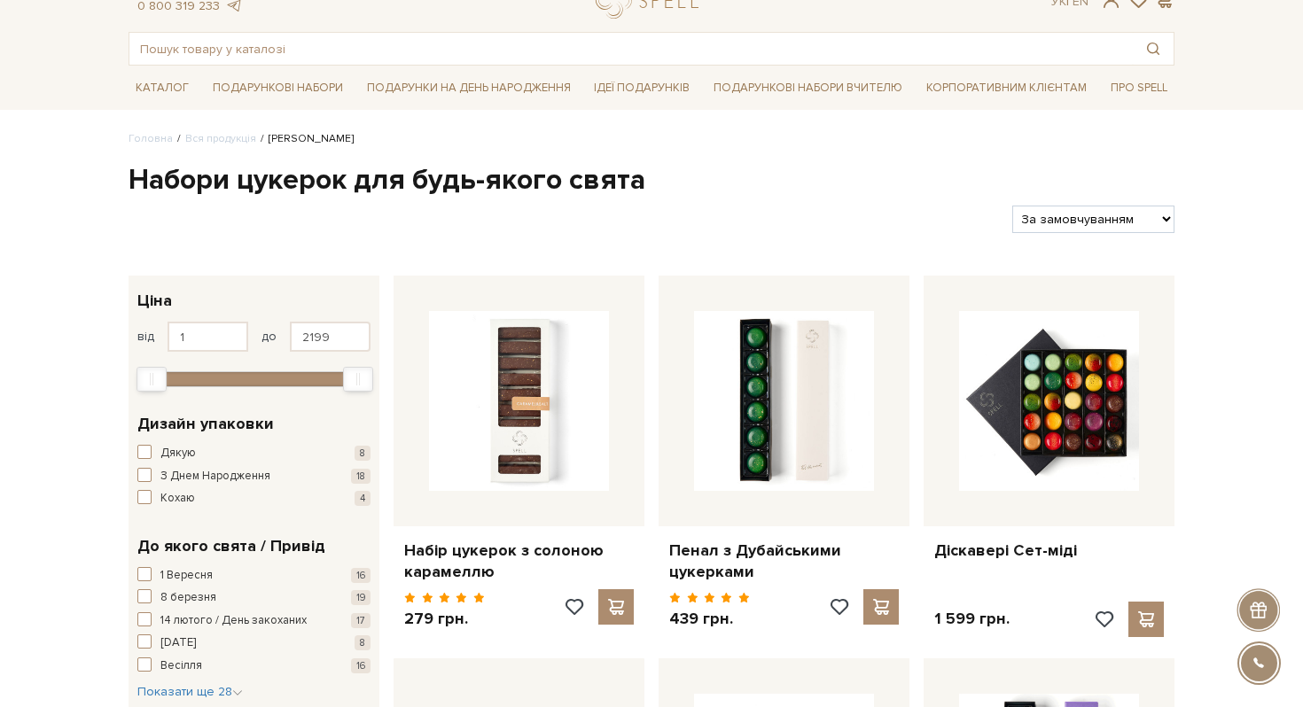
scroll to position [70, 0]
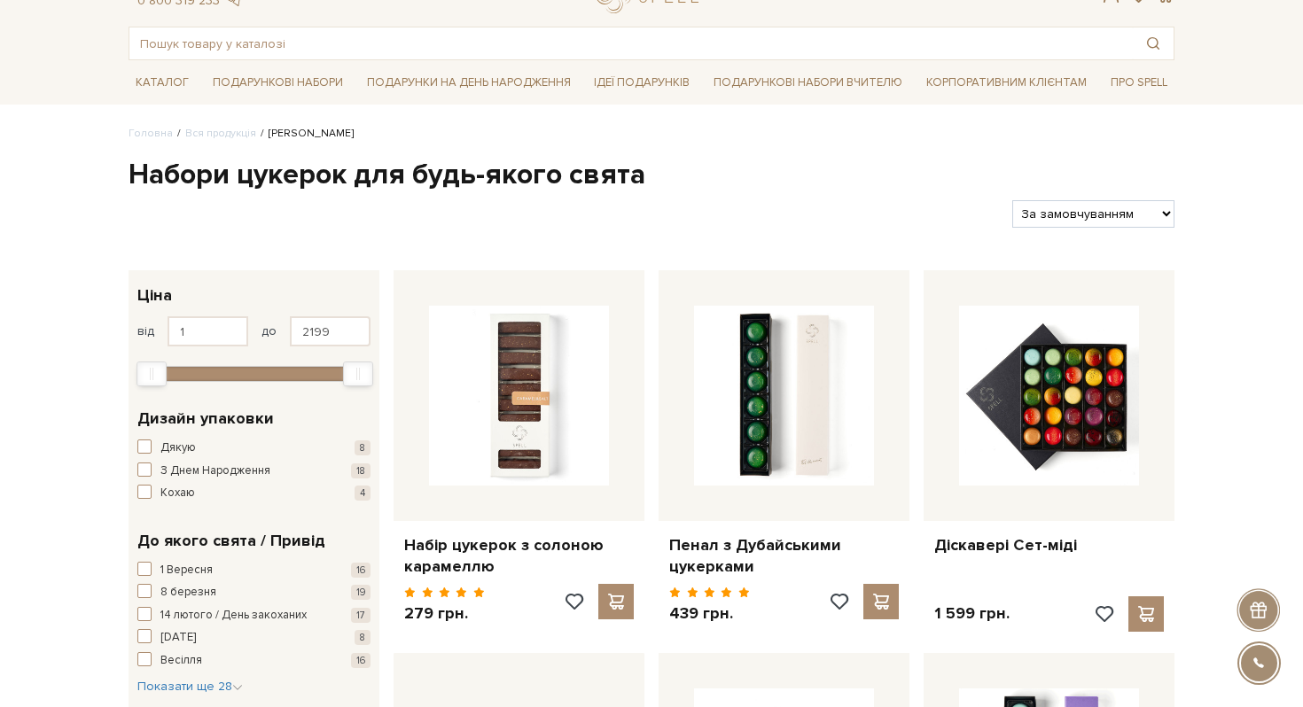
click at [1061, 212] on select "За замовчуванням За Ціною (зростання) За Ціною (зменшення) Новинки За популярні…" at bounding box center [1093, 213] width 162 height 27
select select "[URL][DOMAIN_NAME]"
click at [1012, 200] on select "За замовчуванням За Ціною (зростання) За Ціною (зменшення) Новинки За популярні…" at bounding box center [1093, 213] width 162 height 27
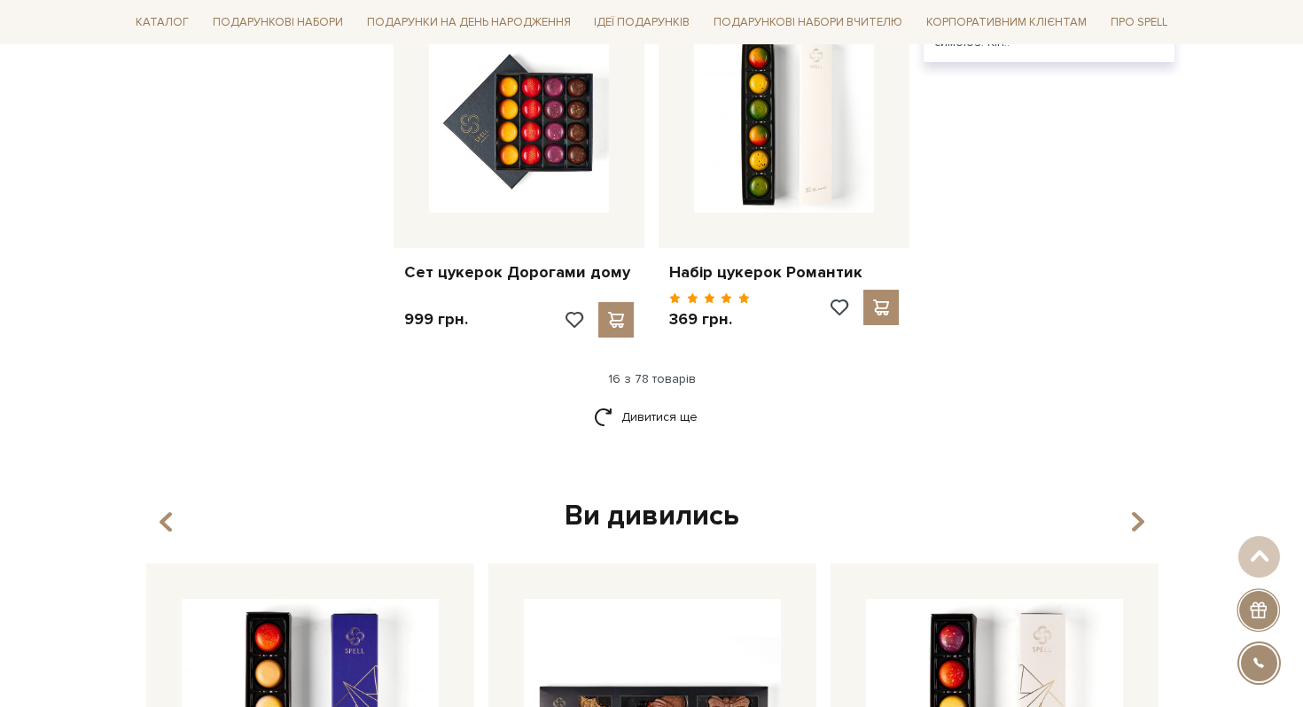
scroll to position [2246, 0]
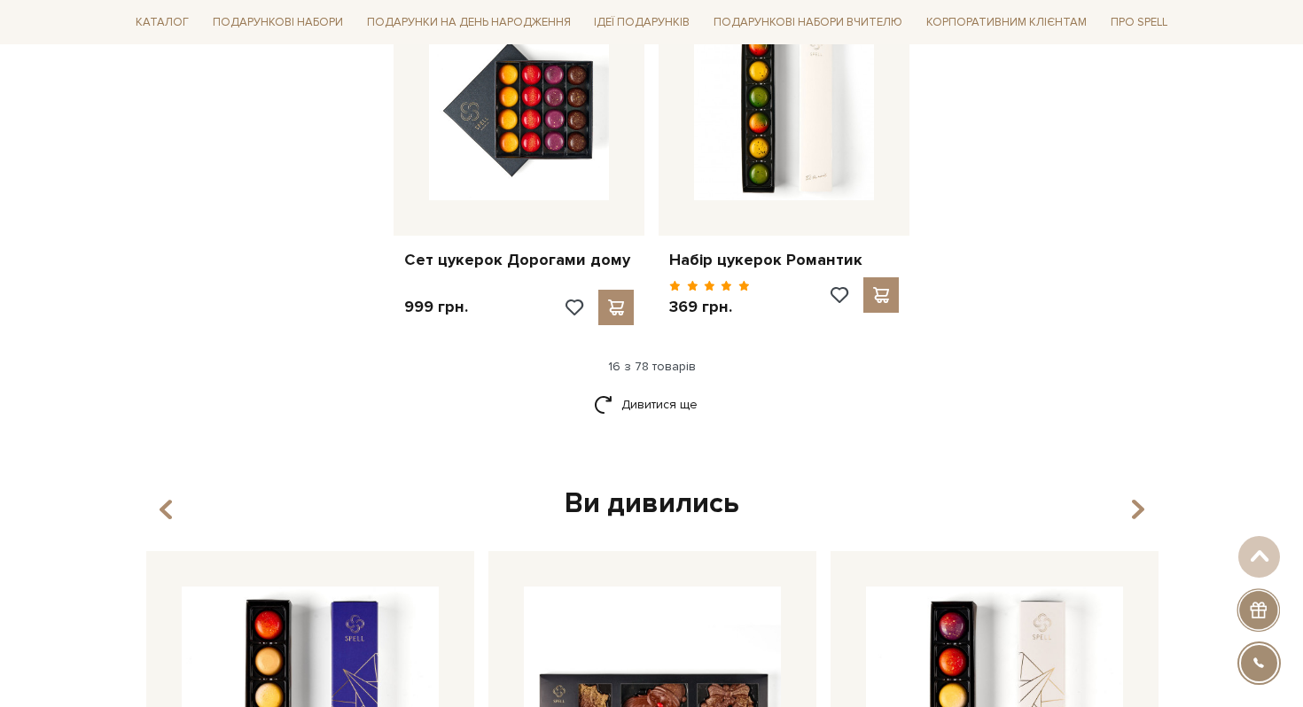
click at [767, 398] on div "Дивитися ще" at bounding box center [651, 415] width 1060 height 52
click at [683, 392] on link "Дивитися ще" at bounding box center [651, 404] width 115 height 31
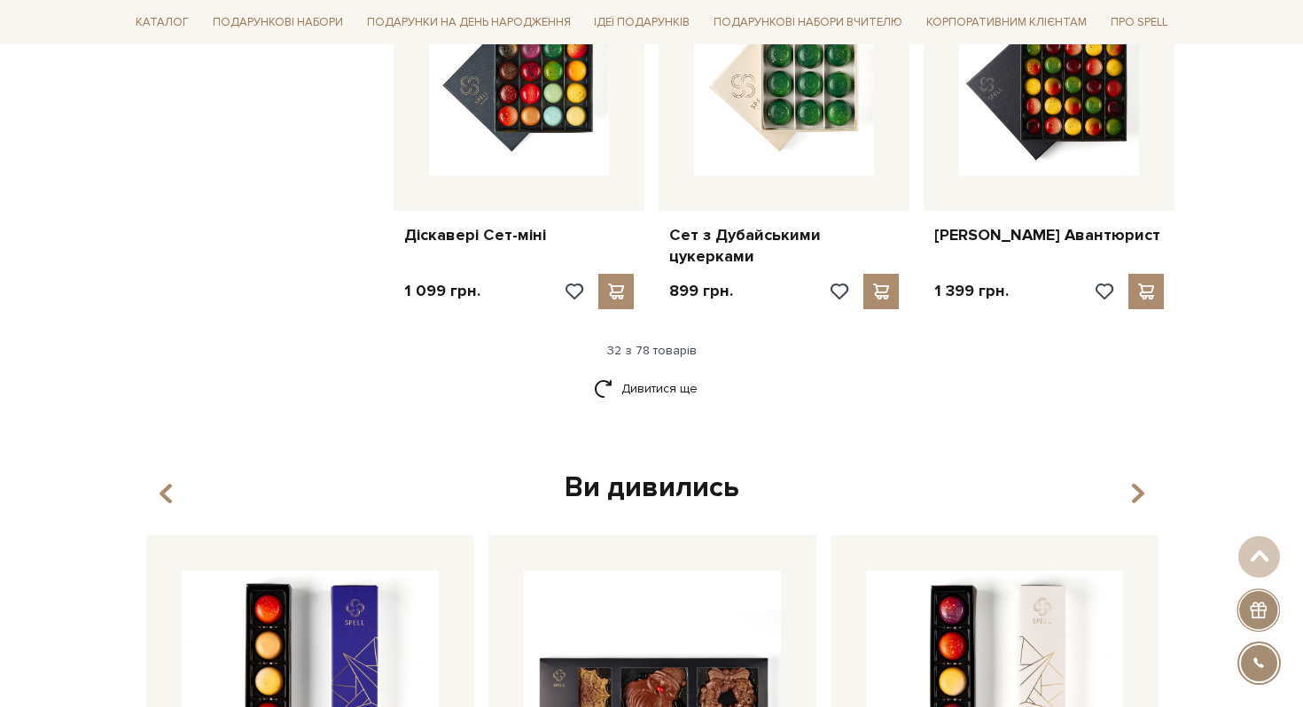
scroll to position [4149, 0]
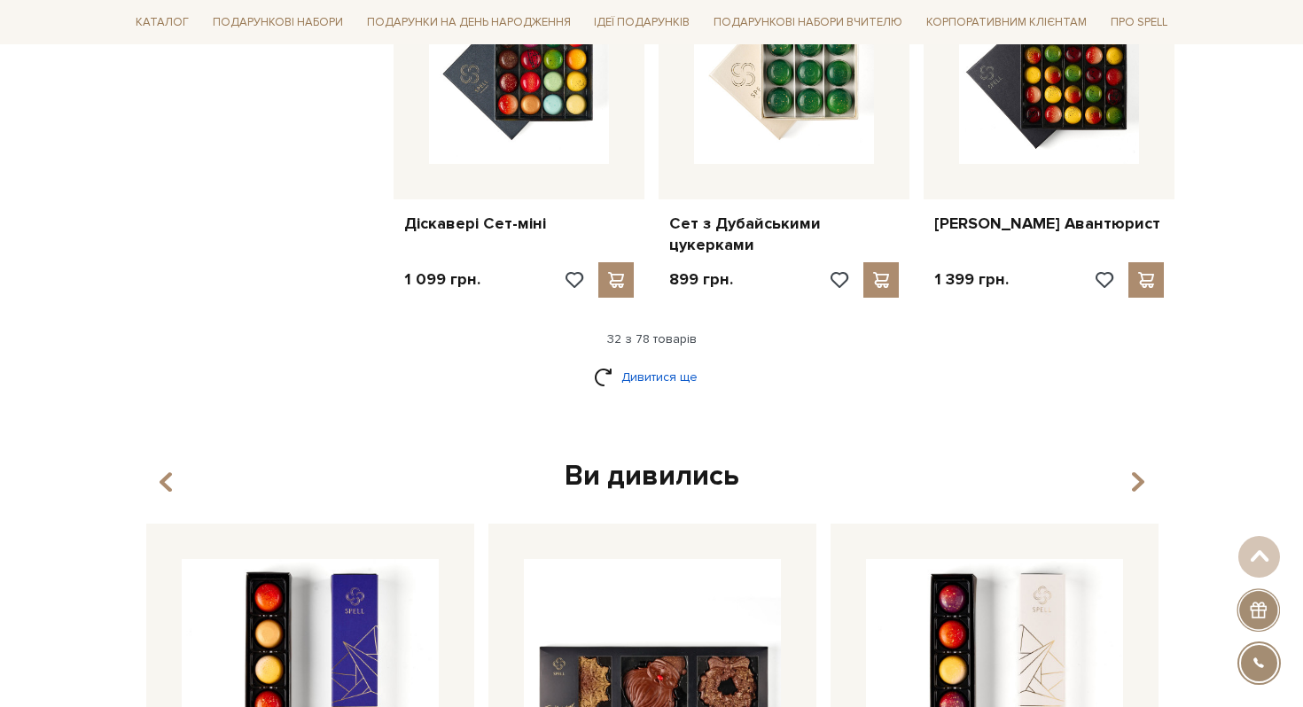
click at [626, 379] on link "Дивитися ще" at bounding box center [651, 377] width 115 height 31
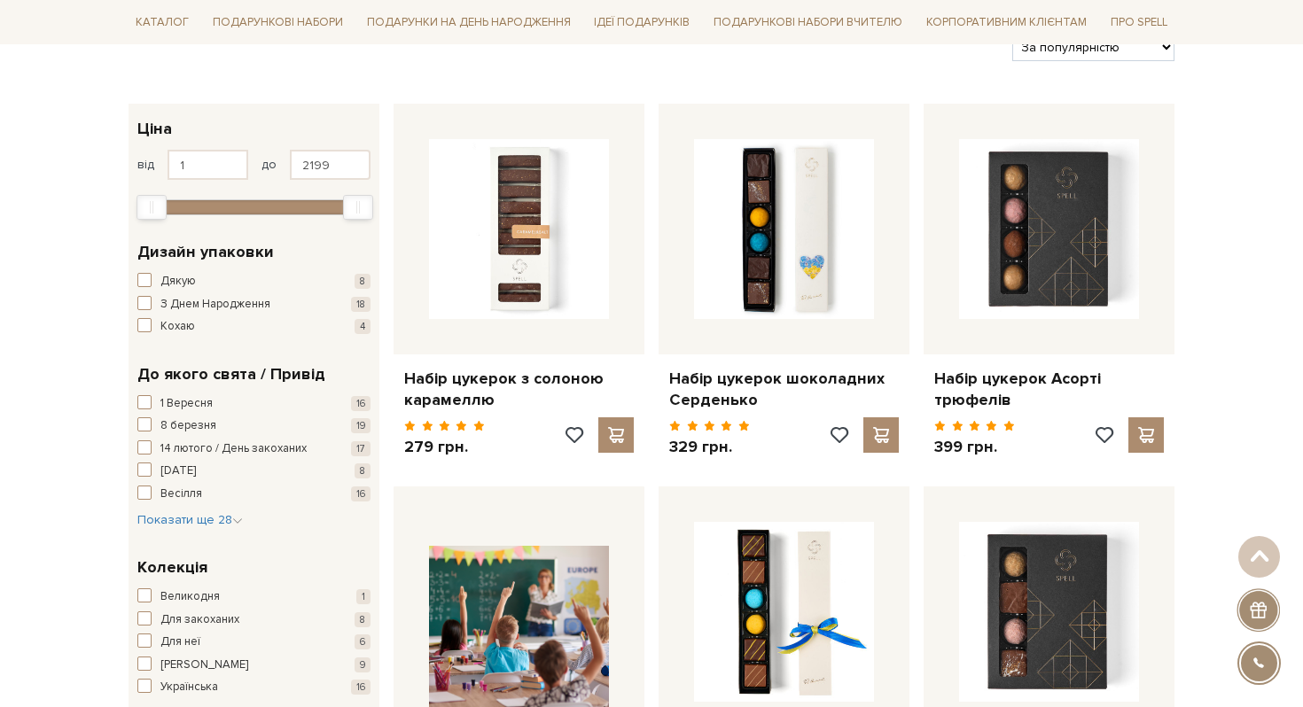
scroll to position [0, 0]
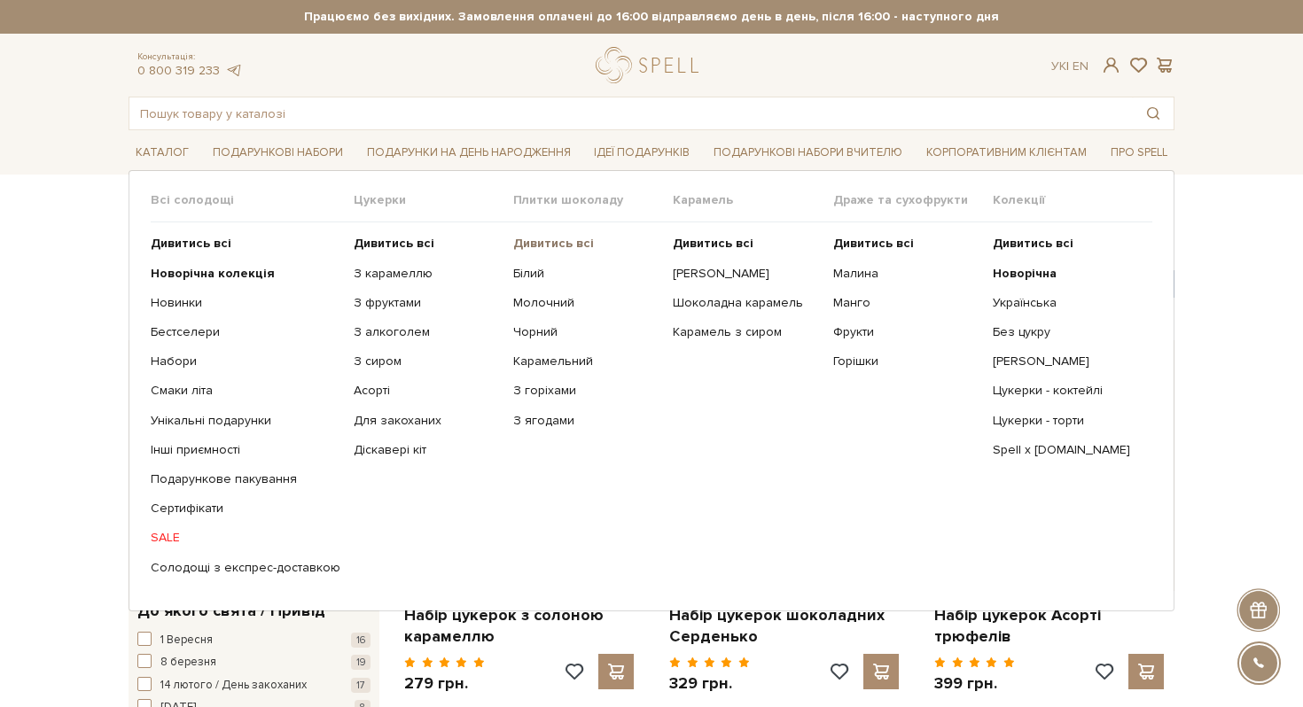
click at [542, 250] on b "Дивитись всі" at bounding box center [553, 243] width 81 height 15
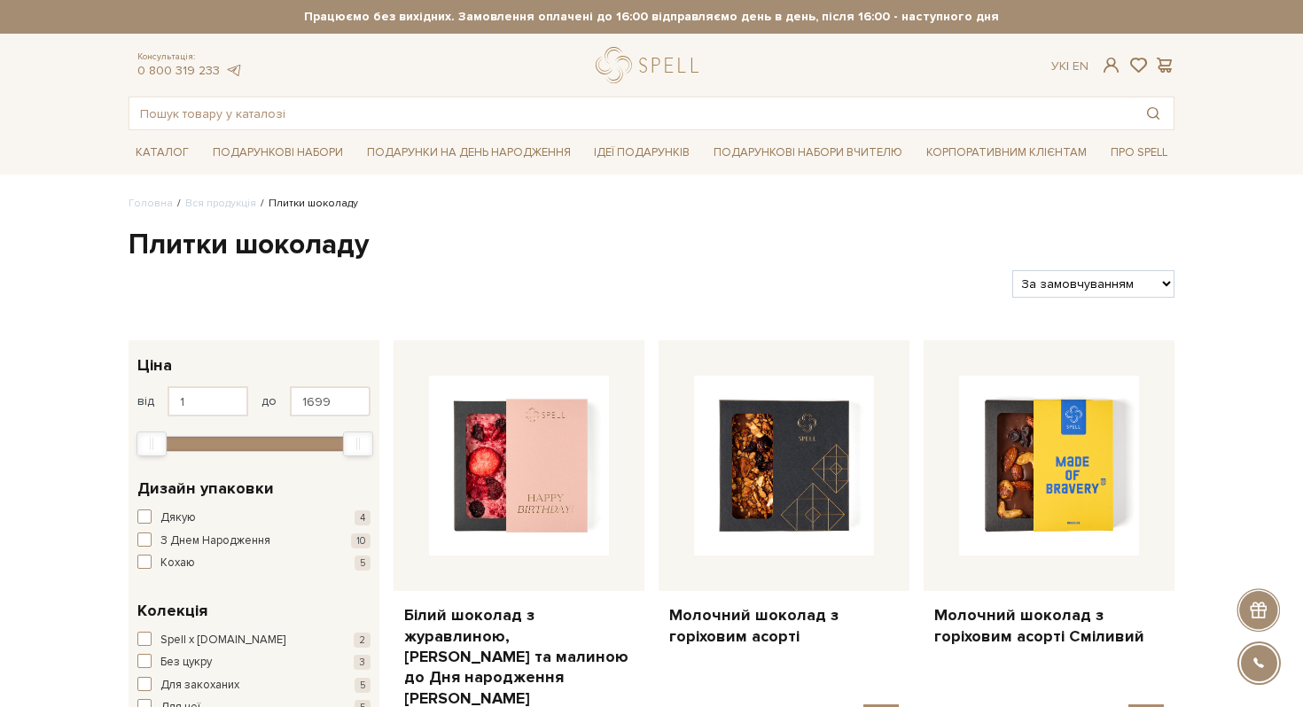
click at [1112, 292] on select "За замовчуванням За Ціною (зростання) За Ціною (зменшення) Новинки За популярні…" at bounding box center [1093, 283] width 162 height 27
select select "https://spellchocolate.com/our-productions/plitki-shokoladu/?sort=p.viewed&orde…"
click at [1012, 270] on select "За замовчуванням За Ціною (зростання) За Ціною (зменшення) Новинки За популярні…" at bounding box center [1093, 283] width 162 height 27
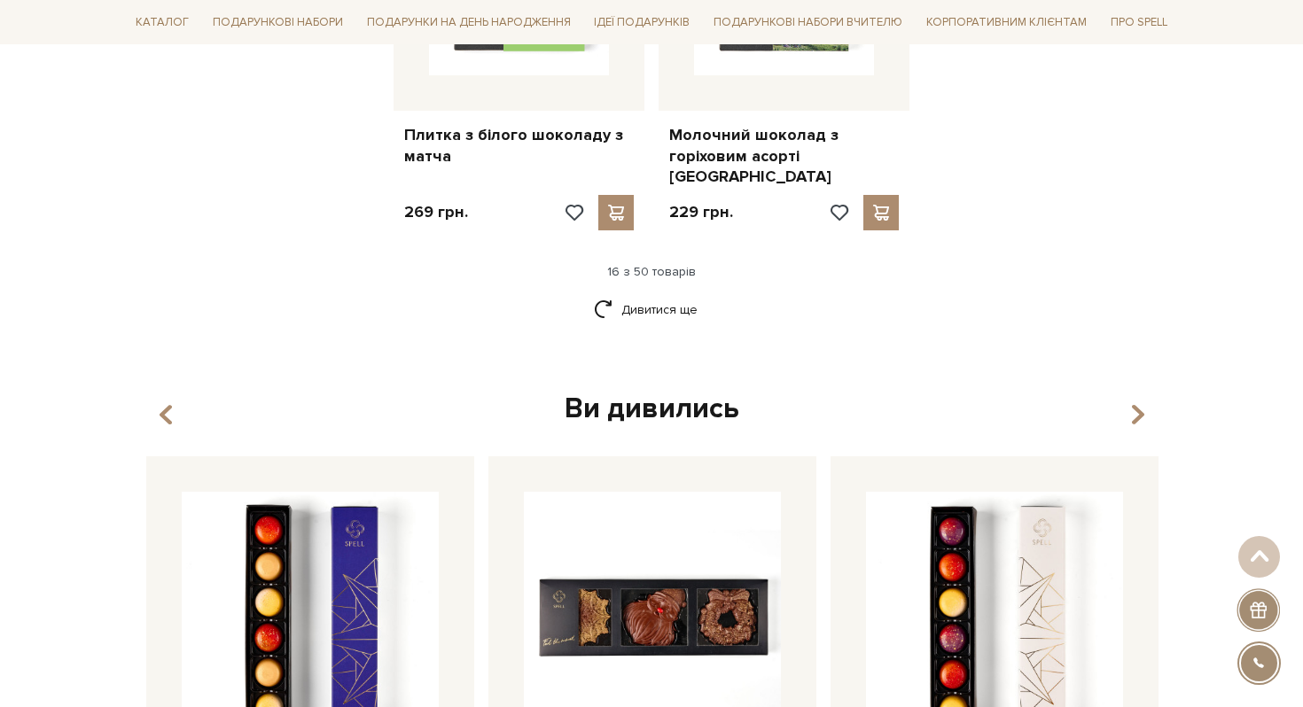
scroll to position [2459, 0]
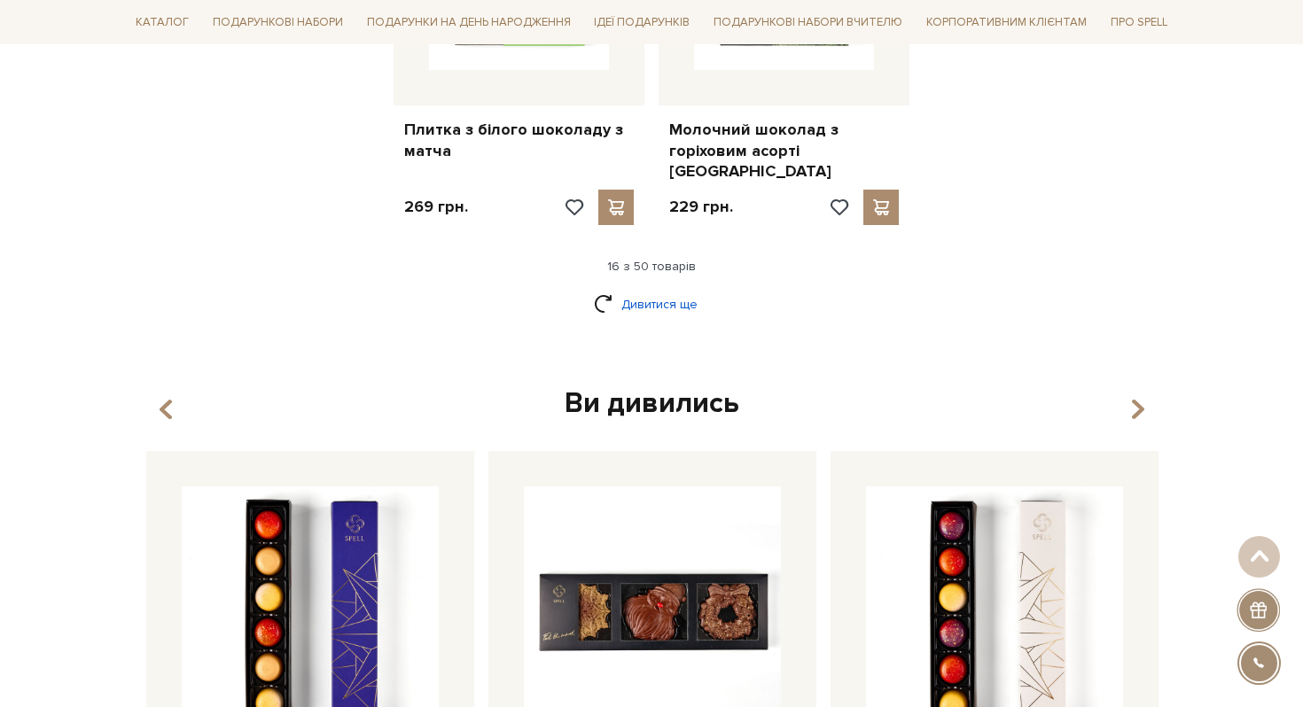
click at [684, 289] on link "Дивитися ще" at bounding box center [651, 304] width 115 height 31
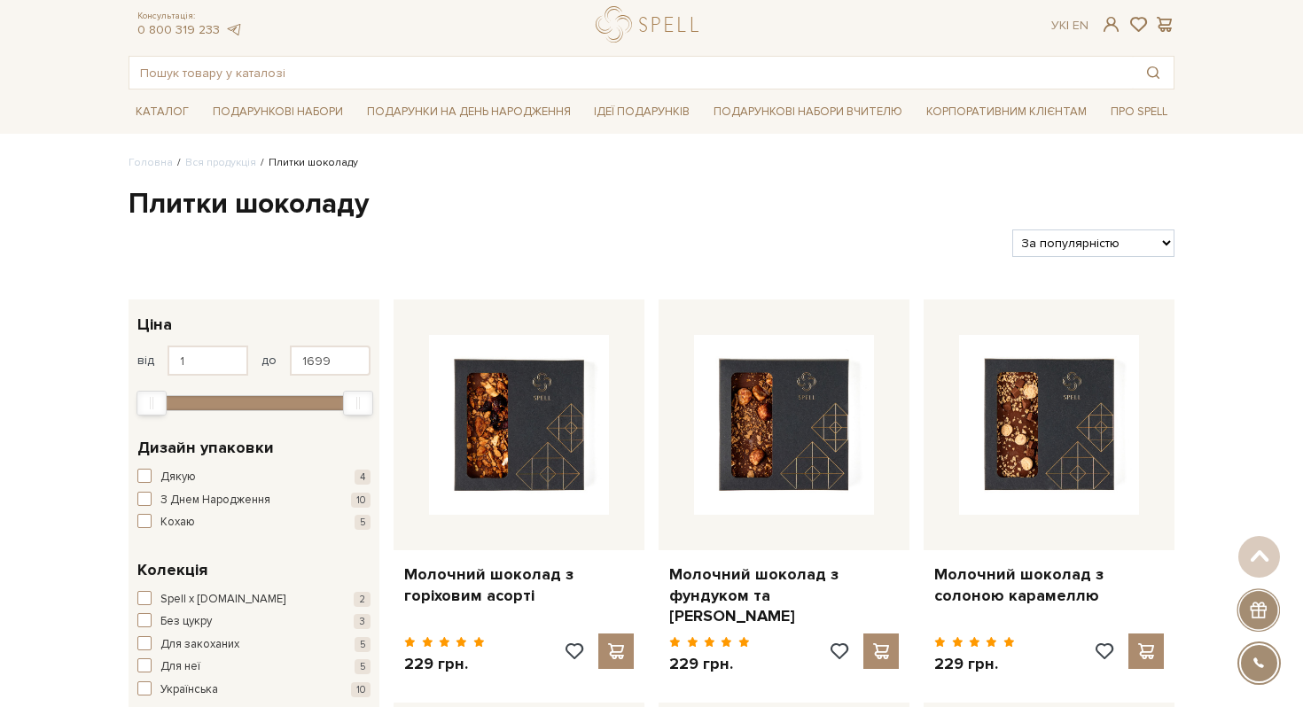
scroll to position [0, 0]
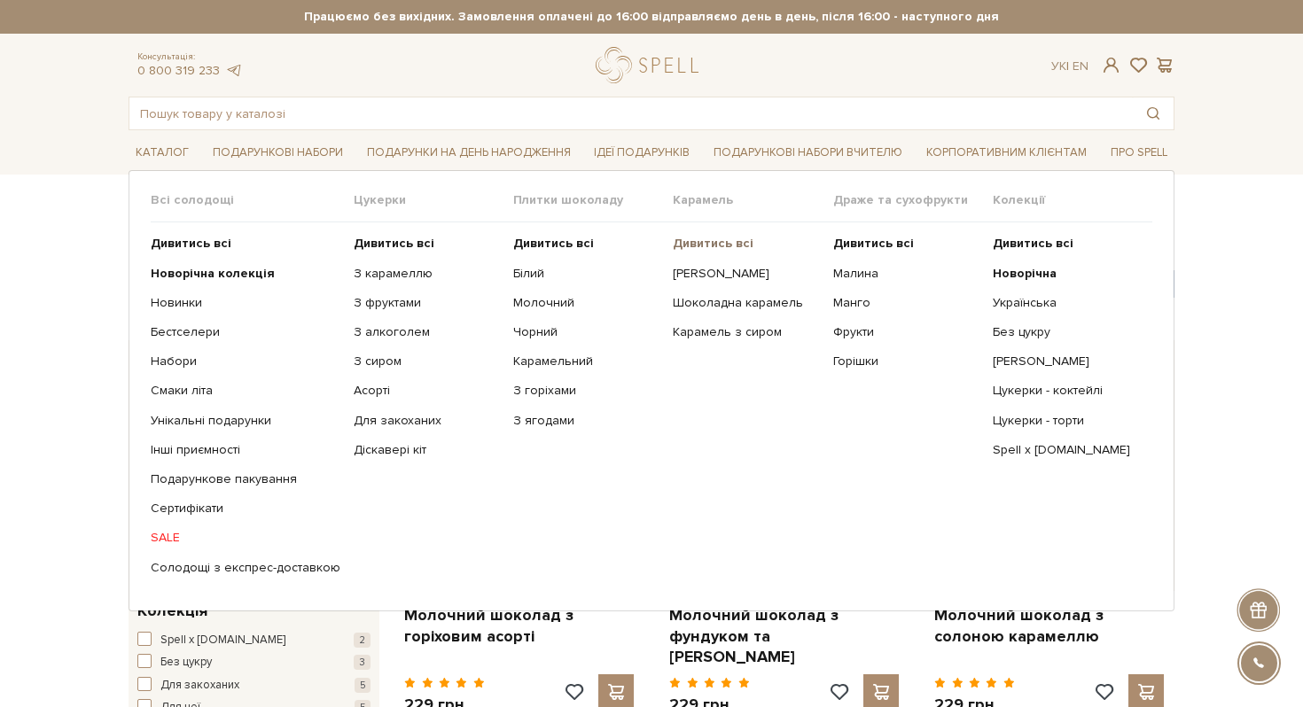
click at [725, 245] on b "Дивитись всі" at bounding box center [713, 243] width 81 height 15
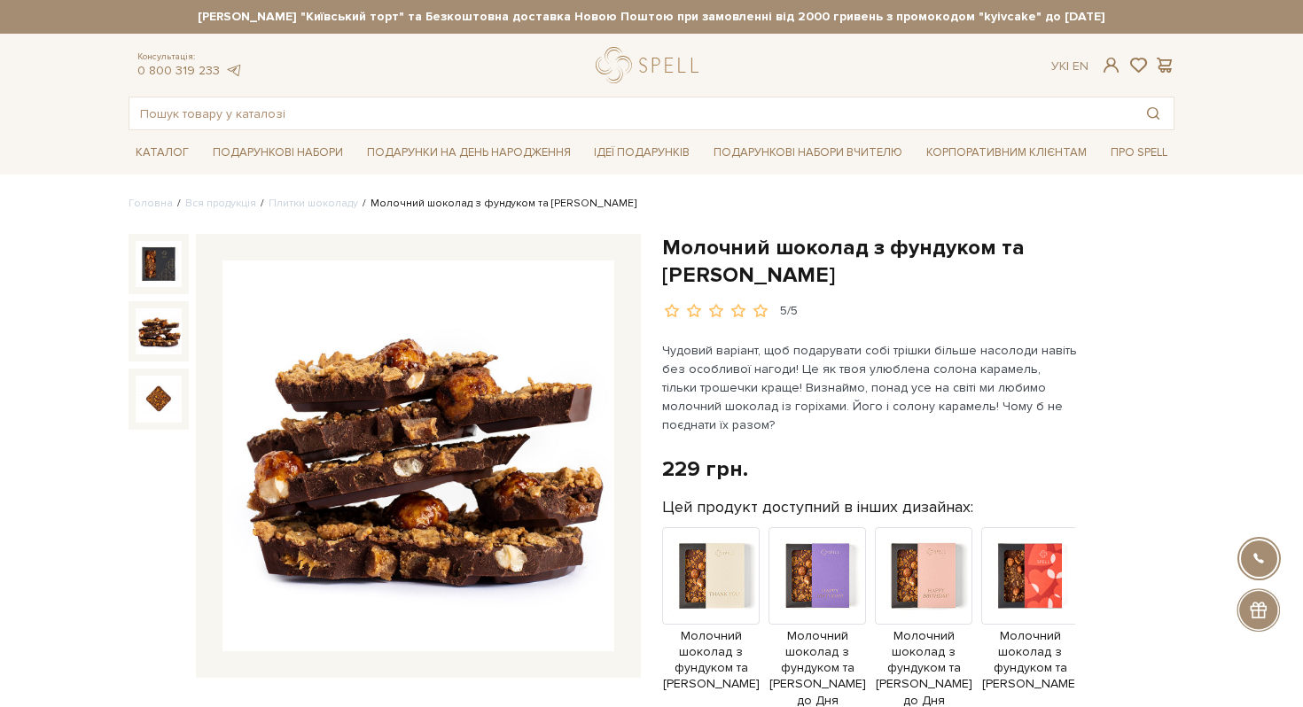
drag, startPoint x: 661, startPoint y: 241, endPoint x: 802, endPoint y: 282, distance: 146.7
copy h1 "Молочний шоколад з фундуком та [PERSON_NAME]"
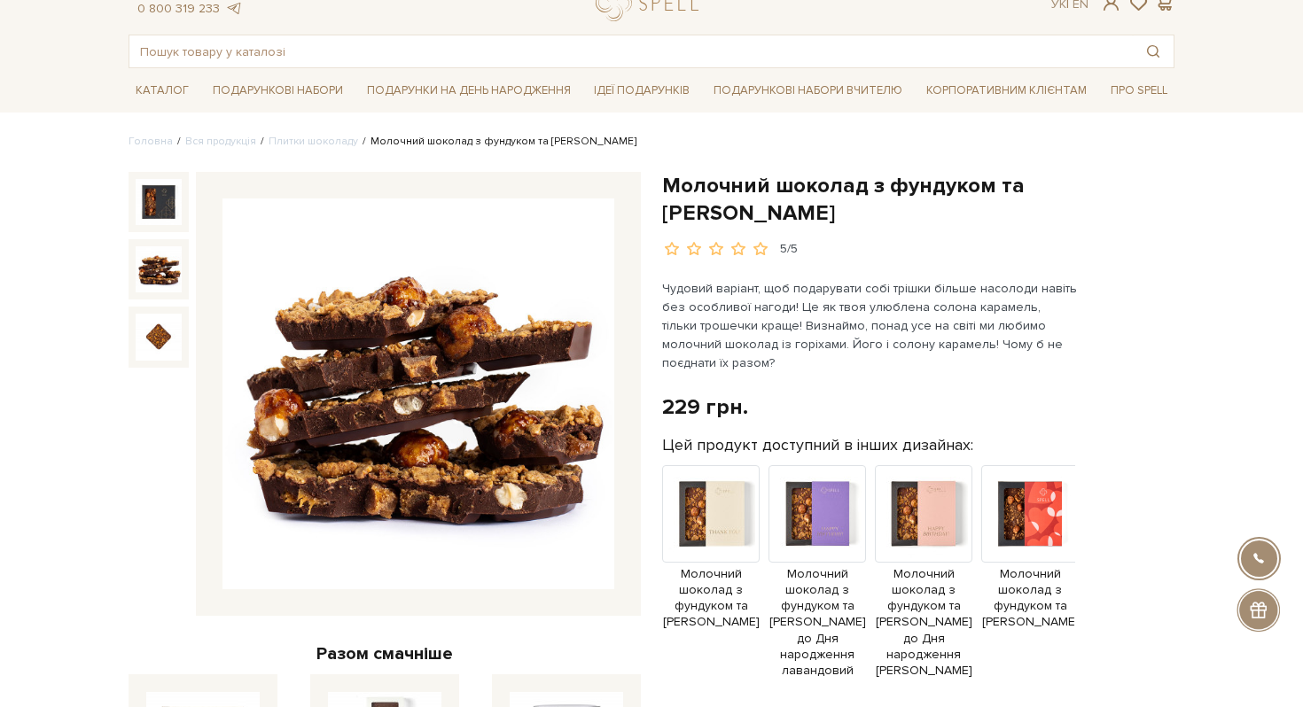
scroll to position [63, 0]
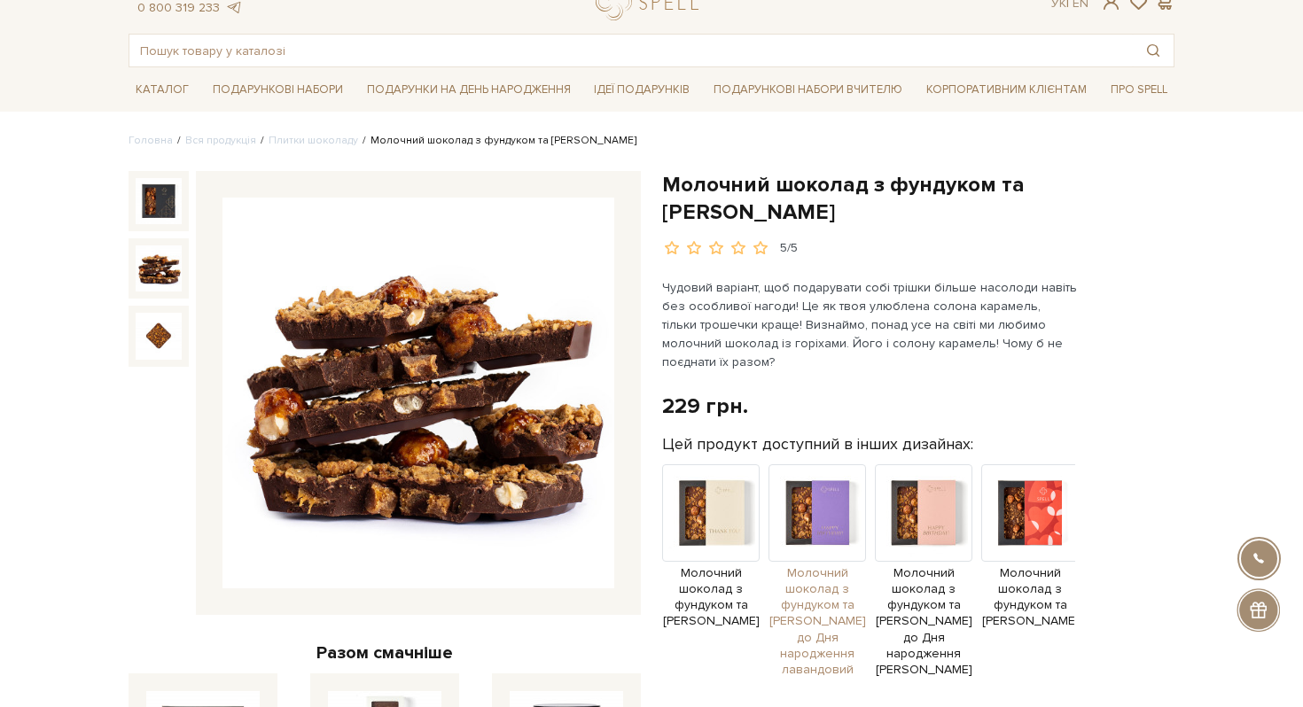
click at [829, 533] on img at bounding box center [816, 512] width 97 height 97
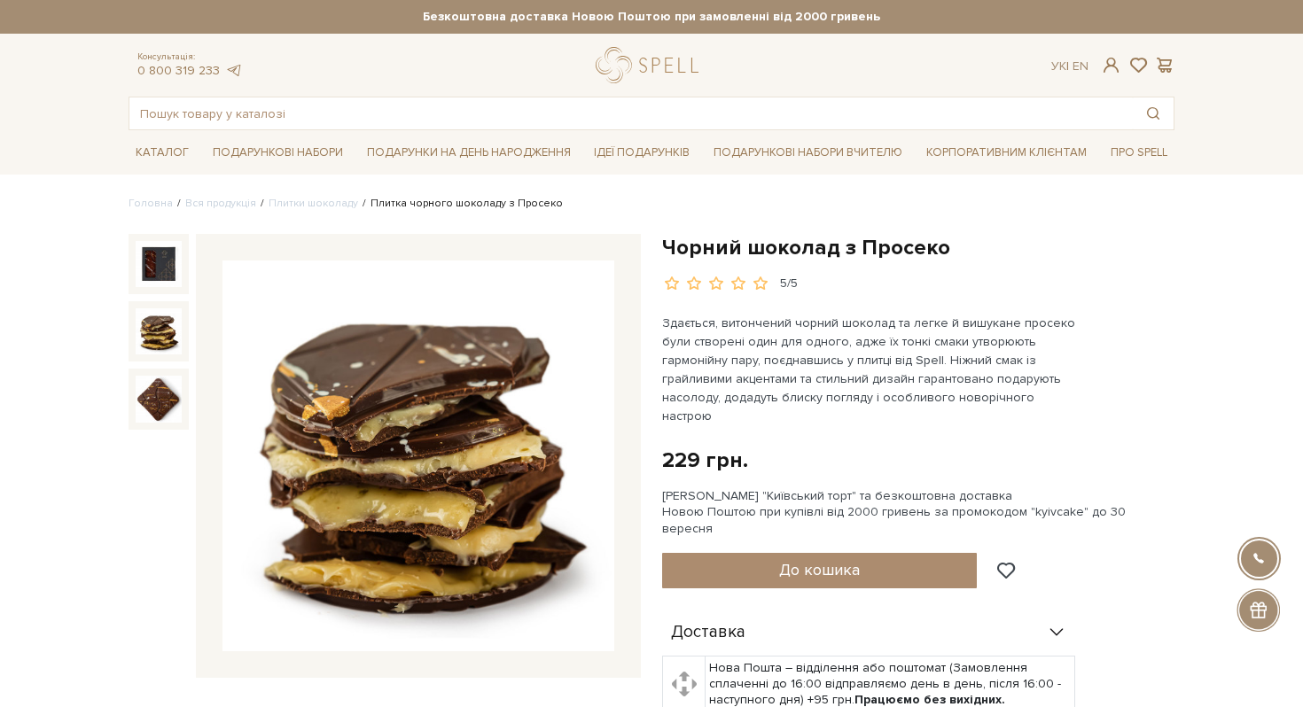
click at [779, 241] on h1 "Чорний шоколад з Просеко" at bounding box center [918, 247] width 512 height 27
copy div "Чорний шоколад з Просеко"
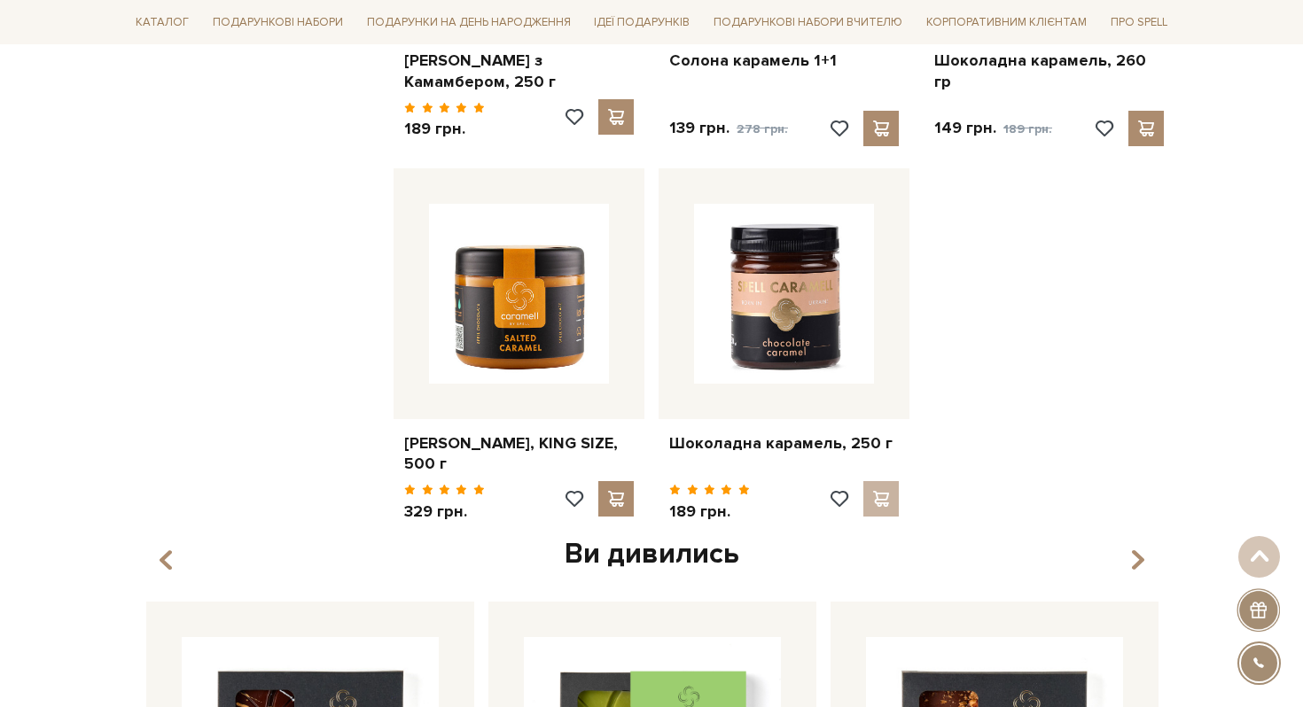
scroll to position [922, 0]
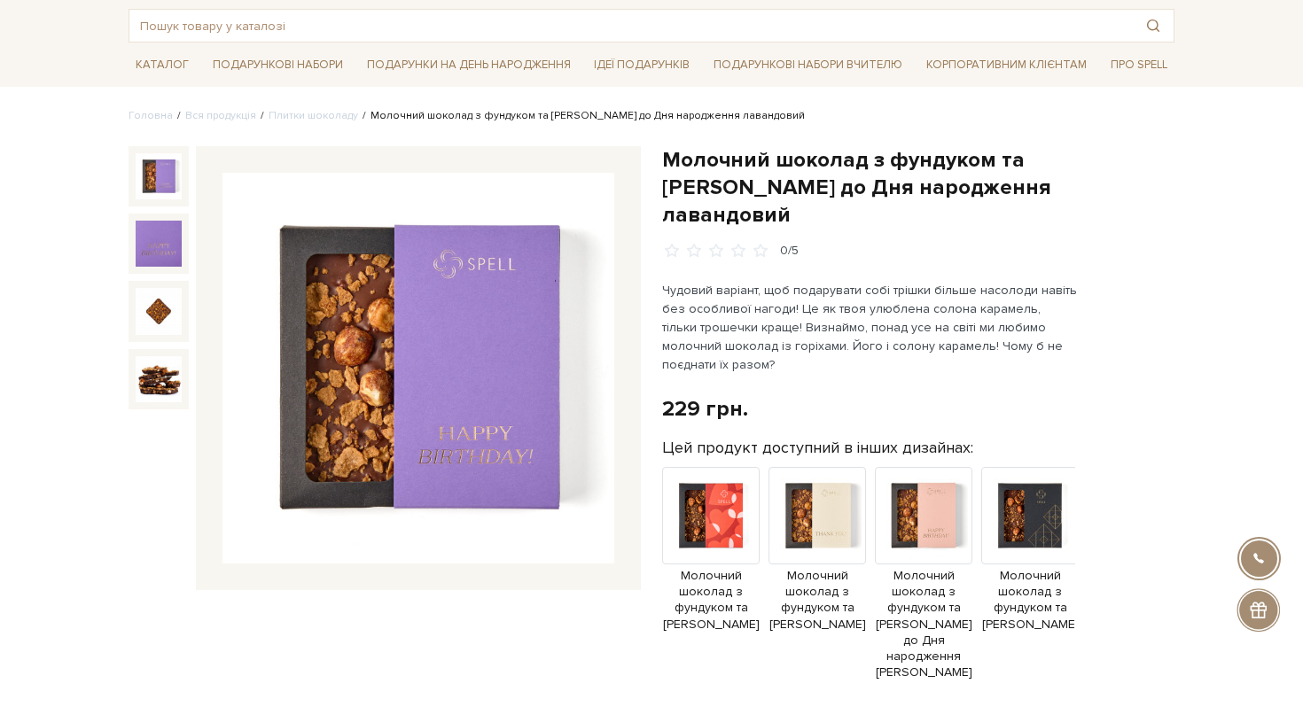
scroll to position [95, 0]
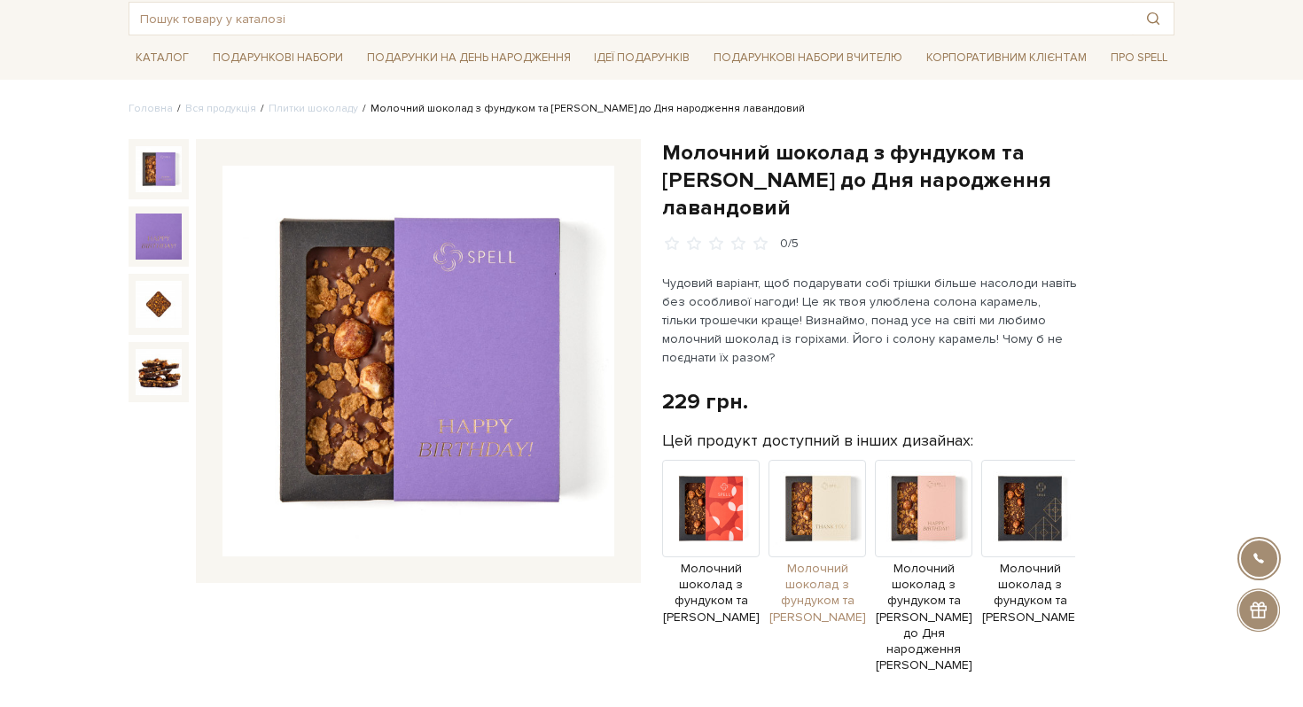
click at [826, 460] on img at bounding box center [816, 508] width 97 height 97
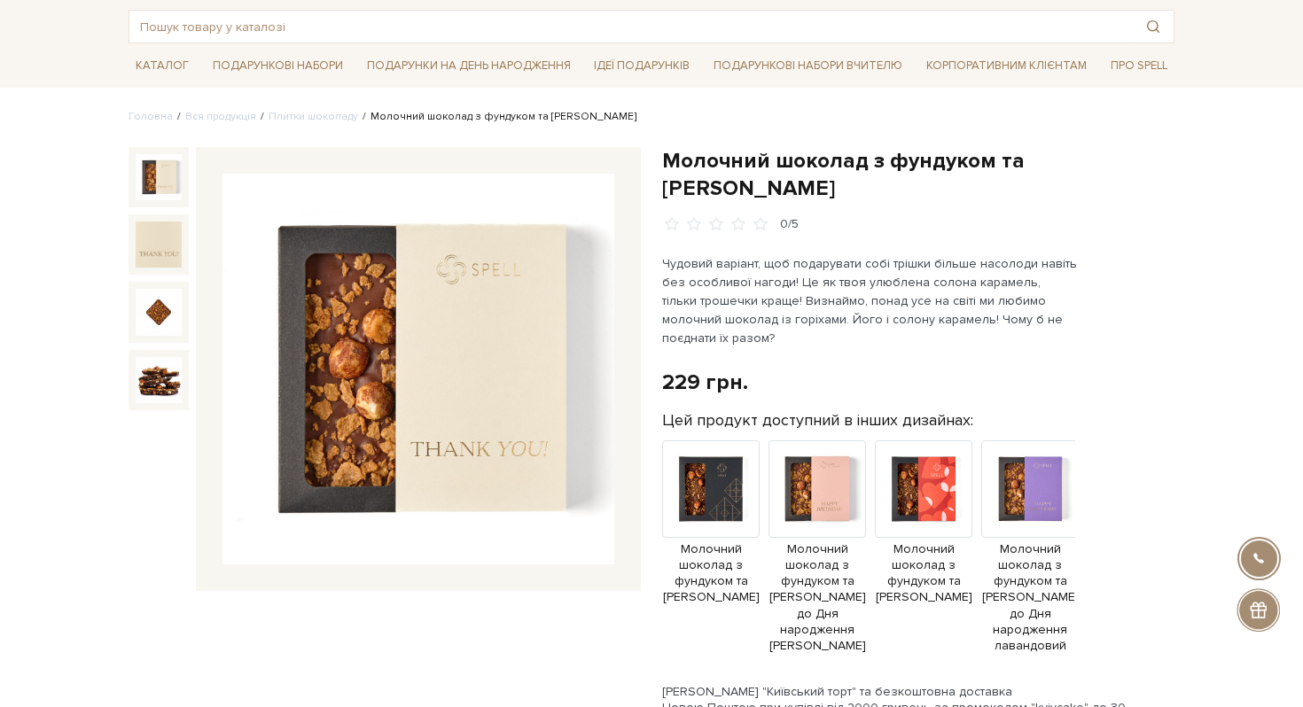
scroll to position [110, 0]
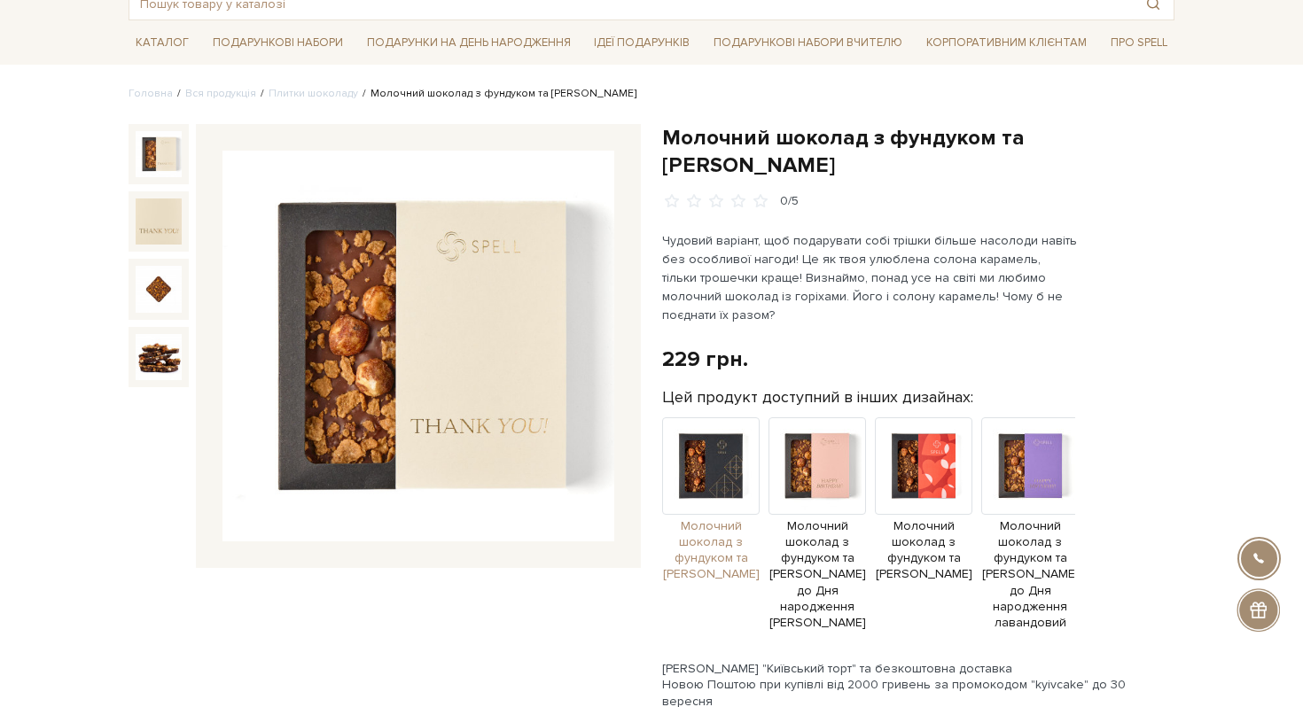
click at [725, 474] on img at bounding box center [710, 465] width 97 height 97
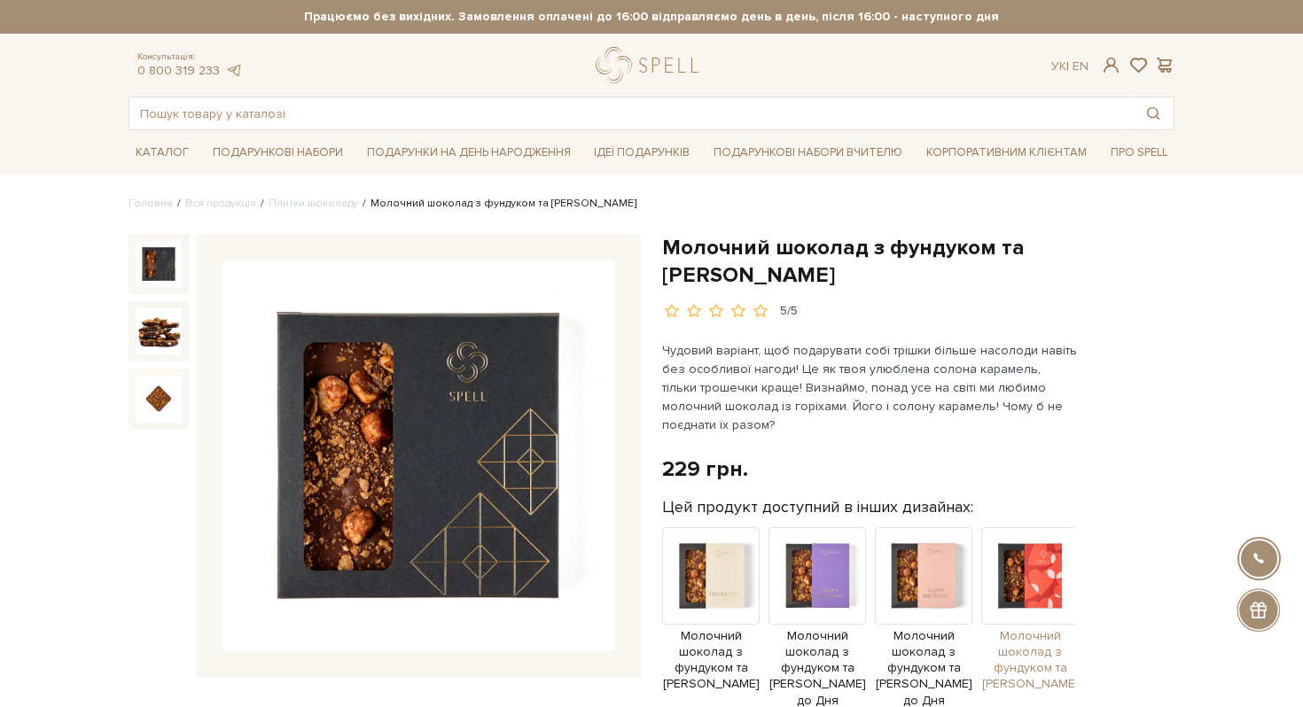
click at [1018, 586] on img at bounding box center [1029, 575] width 97 height 97
